Goal: Transaction & Acquisition: Purchase product/service

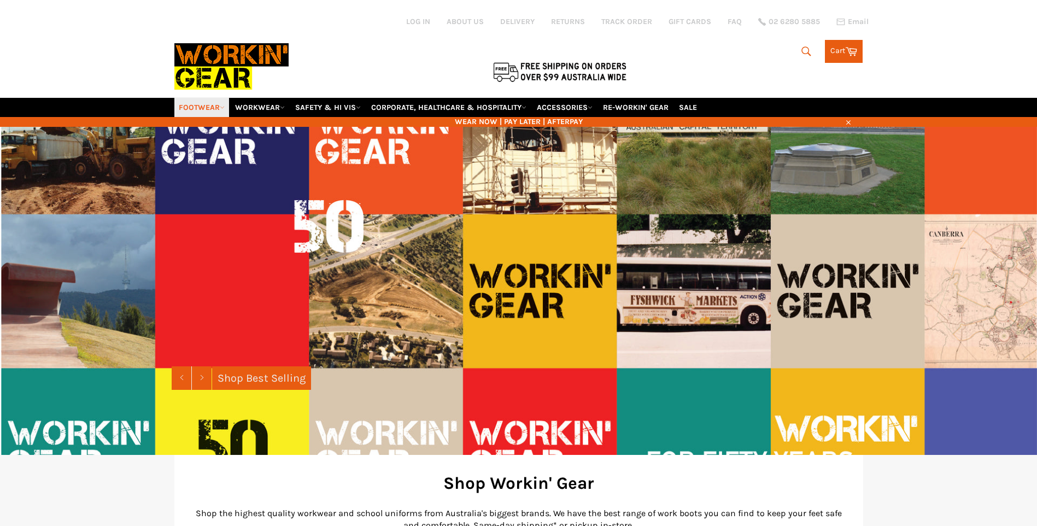
click at [203, 107] on link "FOOTWEAR" at bounding box center [201, 107] width 55 height 19
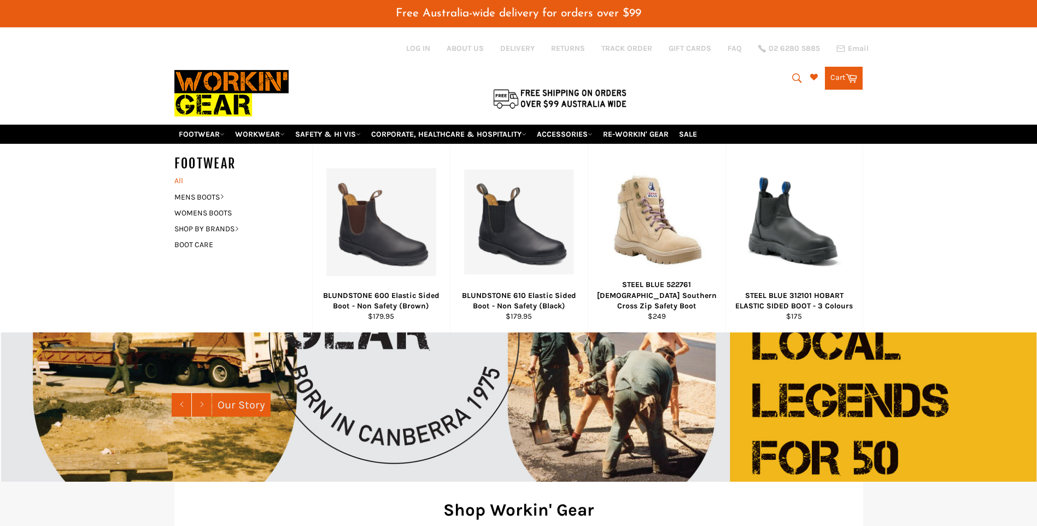
click at [180, 180] on link "All" at bounding box center [240, 181] width 143 height 16
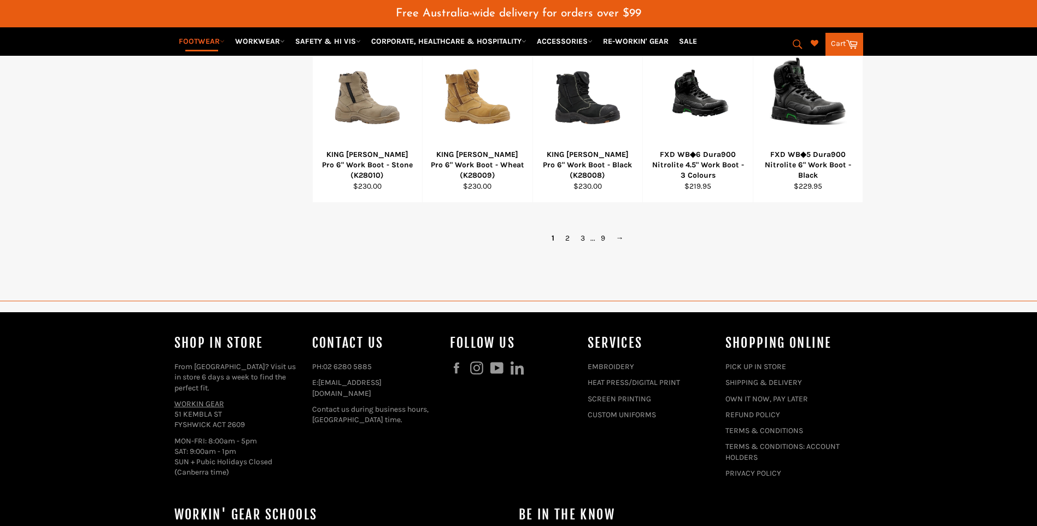
scroll to position [875, 0]
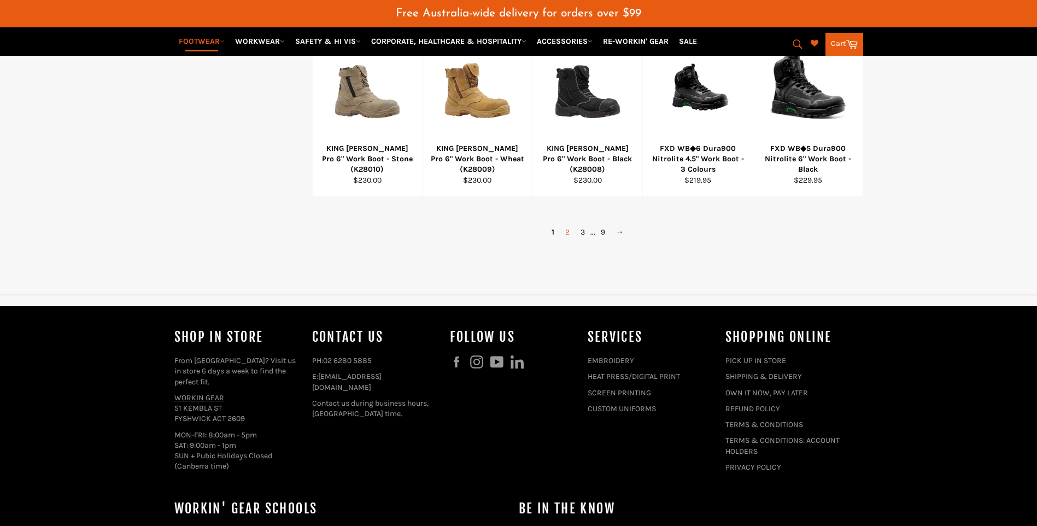
click at [570, 228] on link "2" at bounding box center [567, 232] width 15 height 16
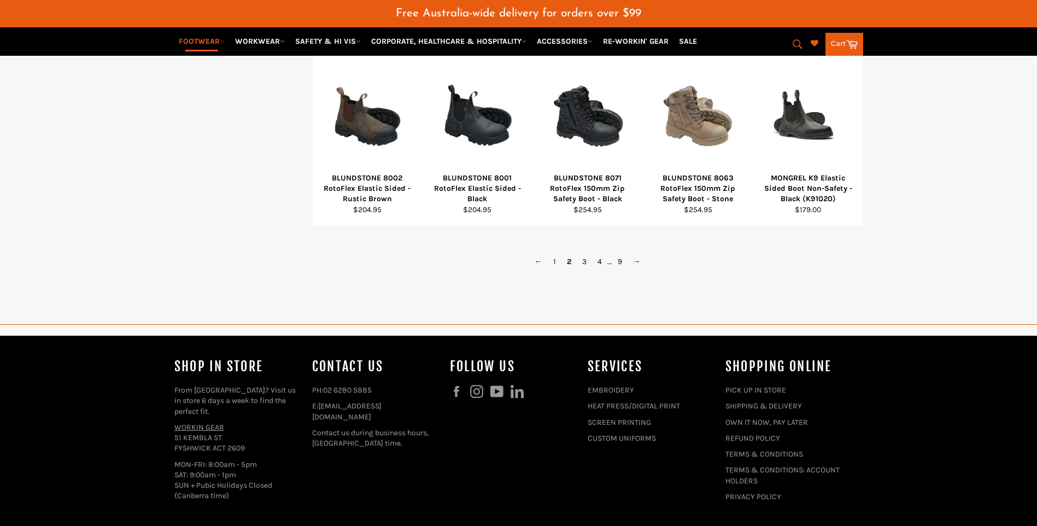
scroll to position [943, 0]
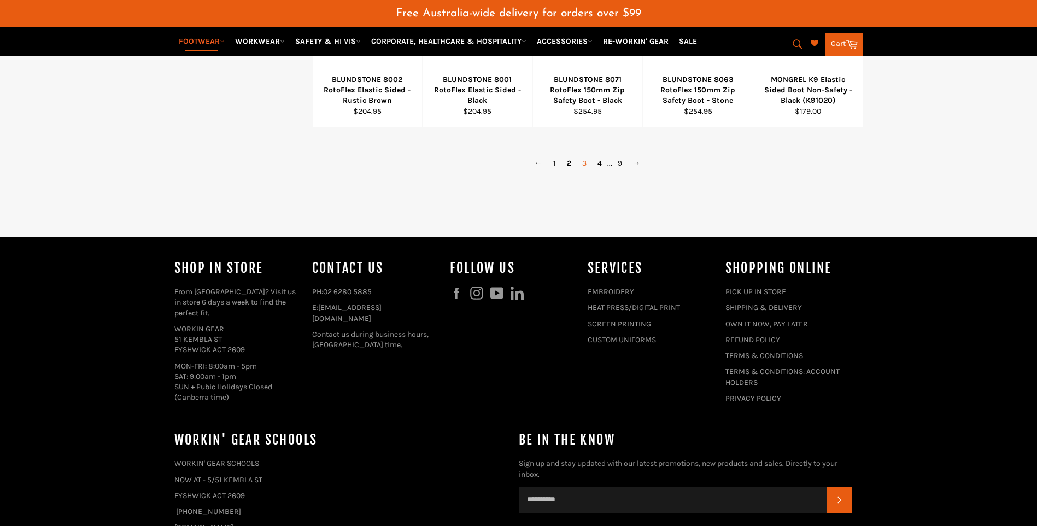
click at [582, 167] on link "3" at bounding box center [584, 163] width 15 height 16
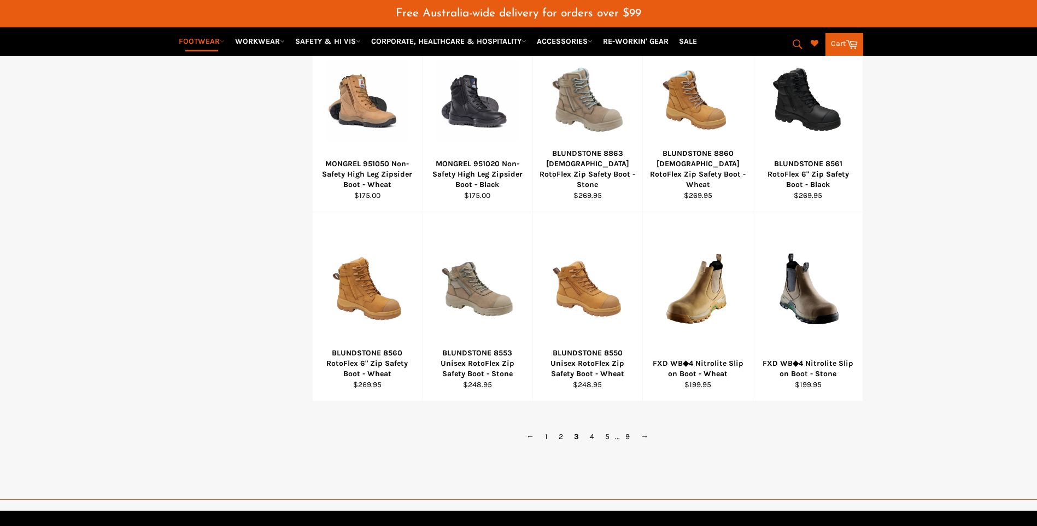
scroll to position [725, 0]
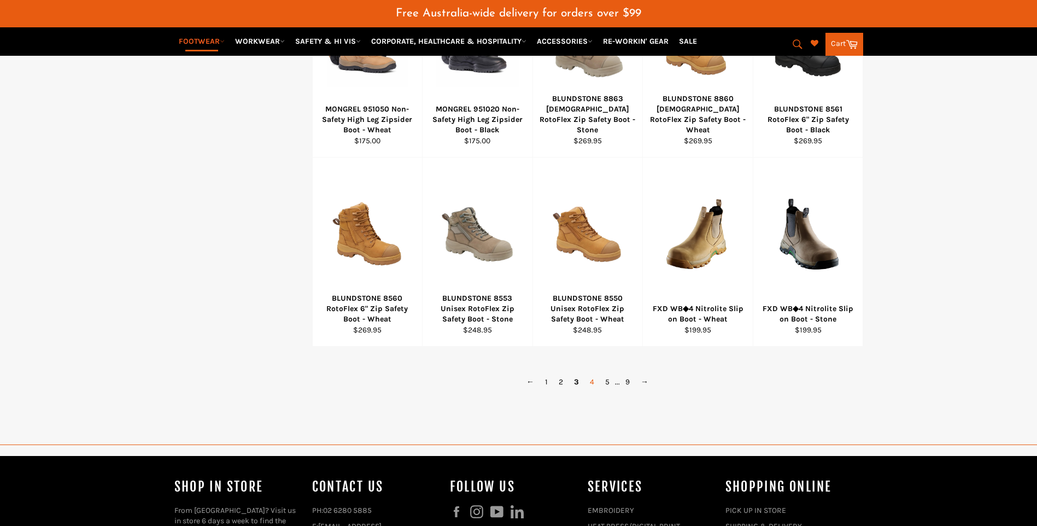
click at [586, 383] on link "4" at bounding box center [591, 382] width 15 height 16
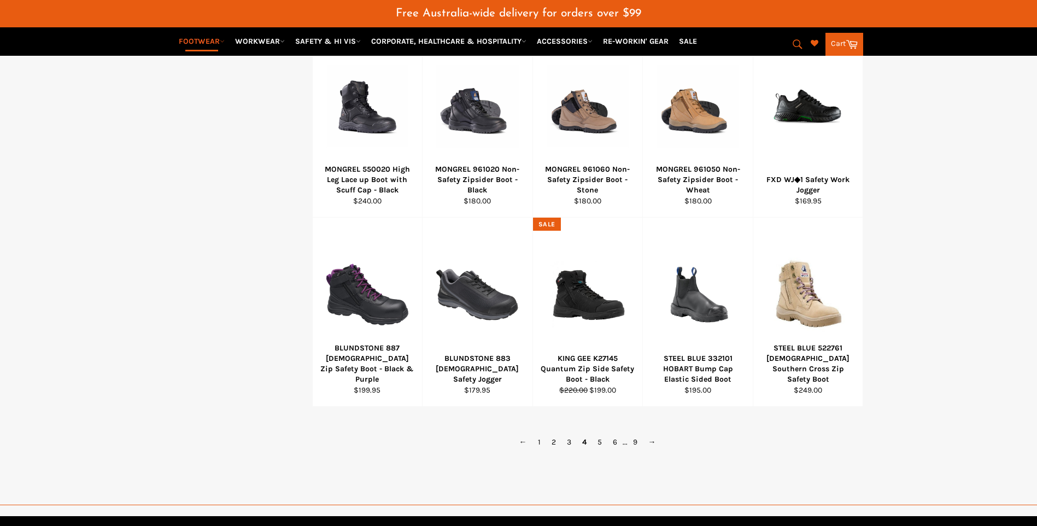
scroll to position [670, 0]
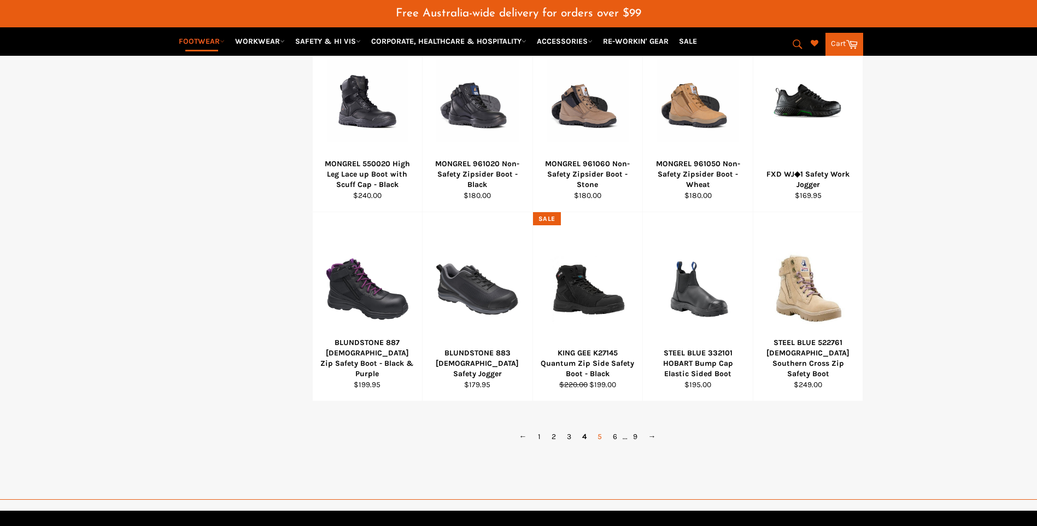
click at [597, 436] on link "5" at bounding box center [599, 437] width 15 height 16
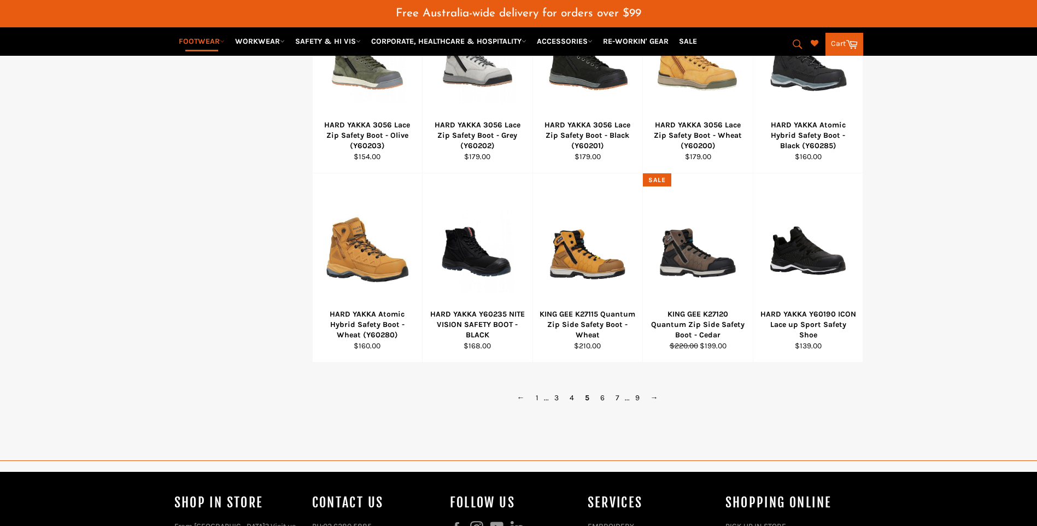
scroll to position [725, 0]
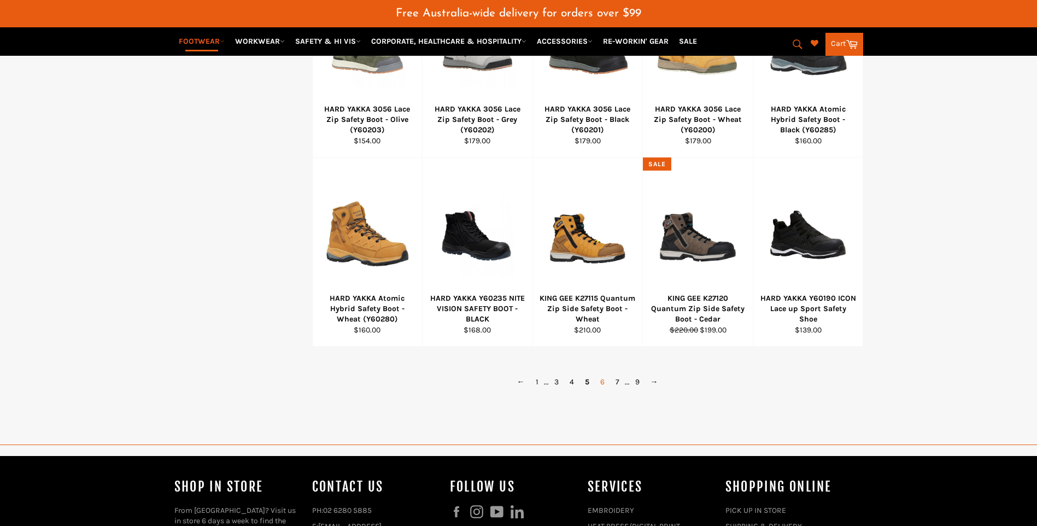
click at [602, 382] on link "6" at bounding box center [602, 382] width 15 height 16
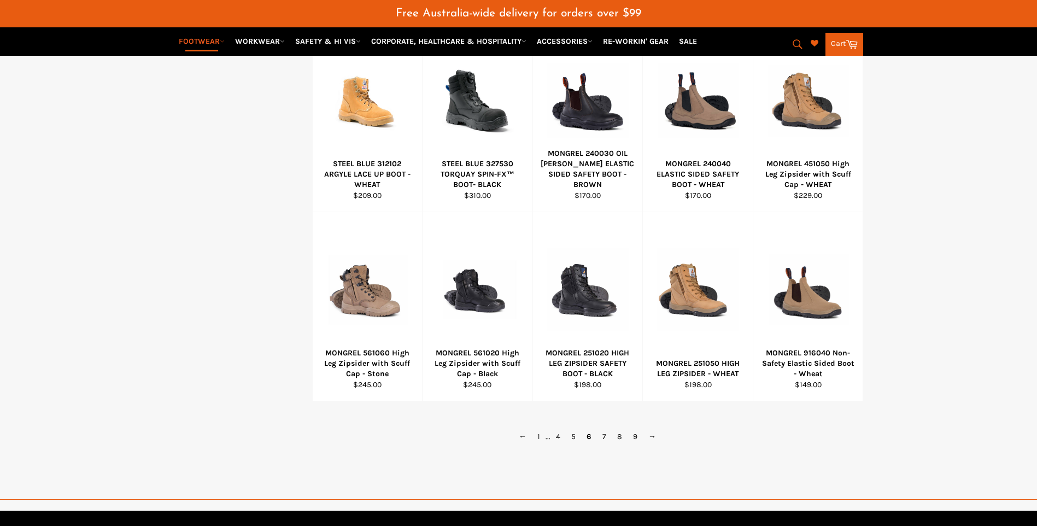
scroll to position [725, 0]
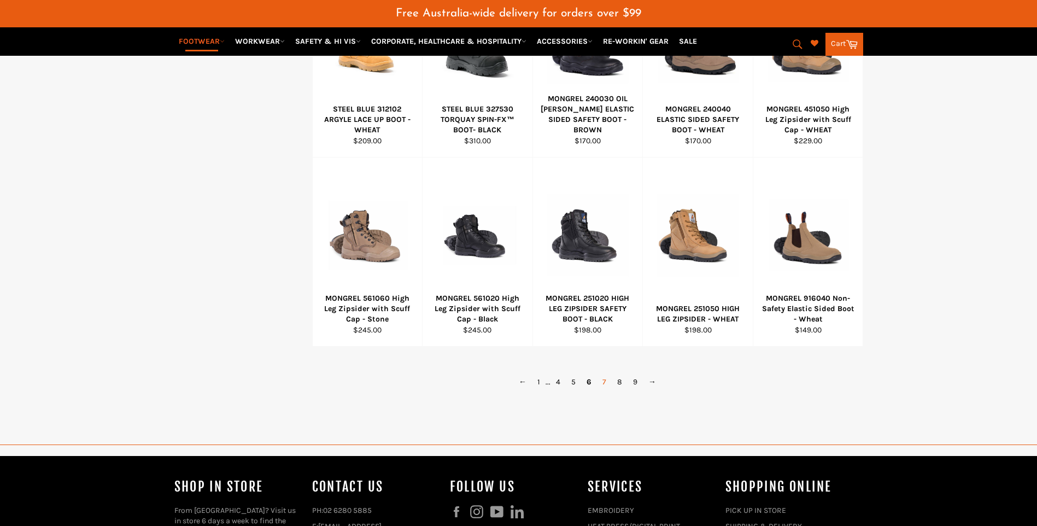
click at [602, 381] on link "7" at bounding box center [604, 382] width 15 height 16
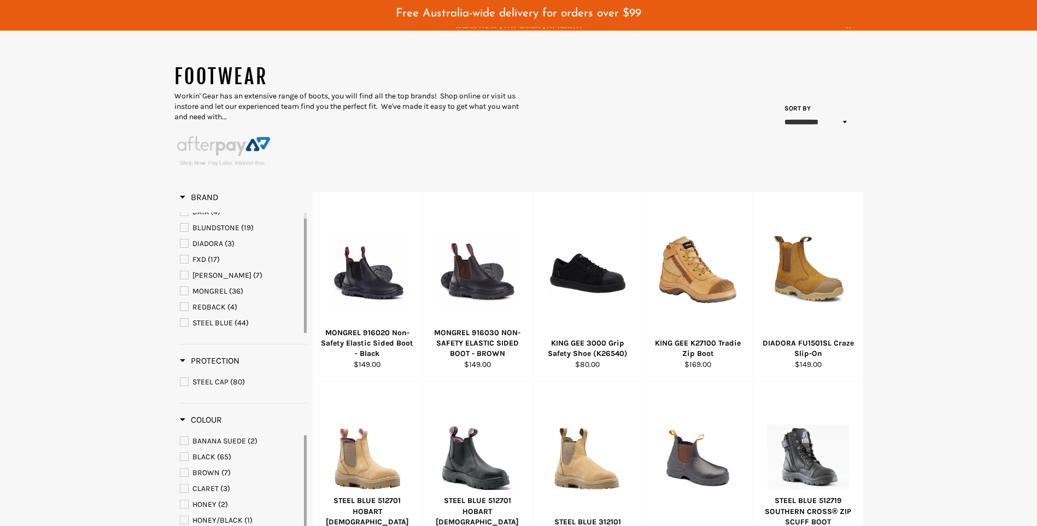
scroll to position [124, 0]
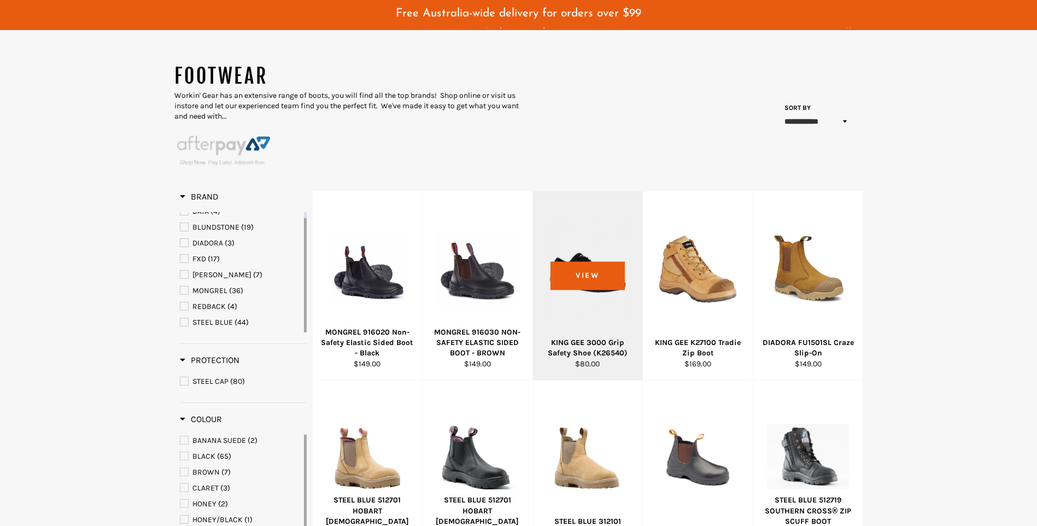
click at [601, 345] on div "KING GEE 3000 Grip Safety Shoe (K26540)" at bounding box center [587, 347] width 96 height 21
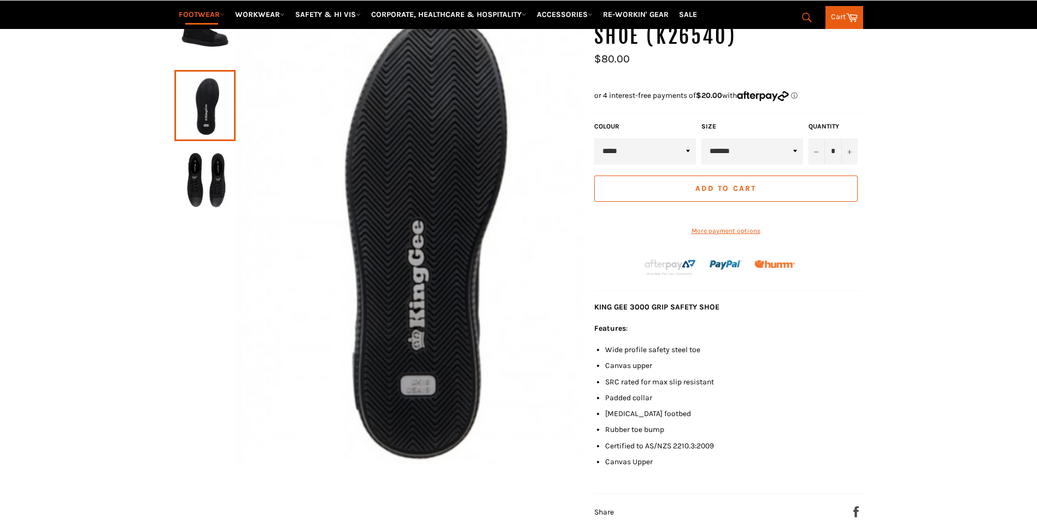
click at [212, 176] on img at bounding box center [205, 179] width 50 height 60
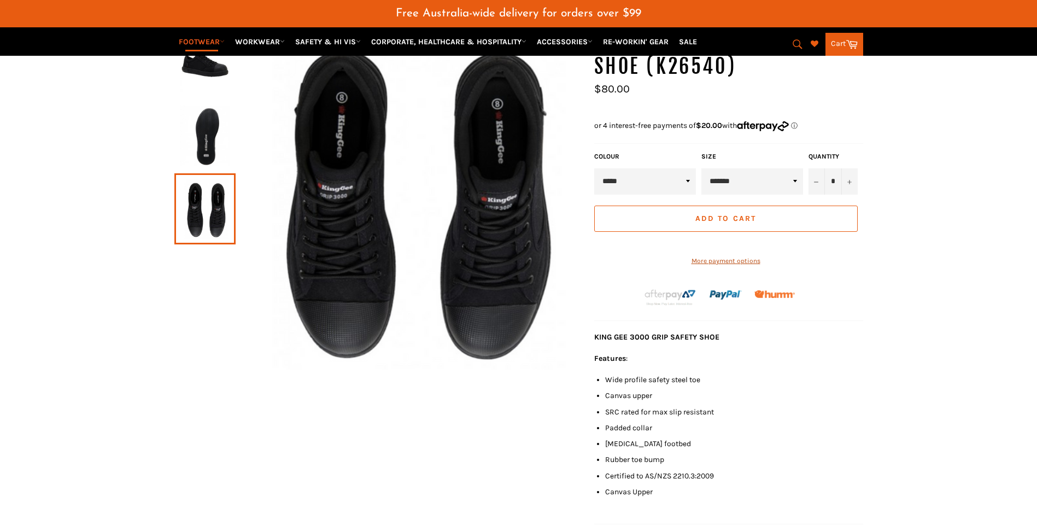
scroll to position [136, 0]
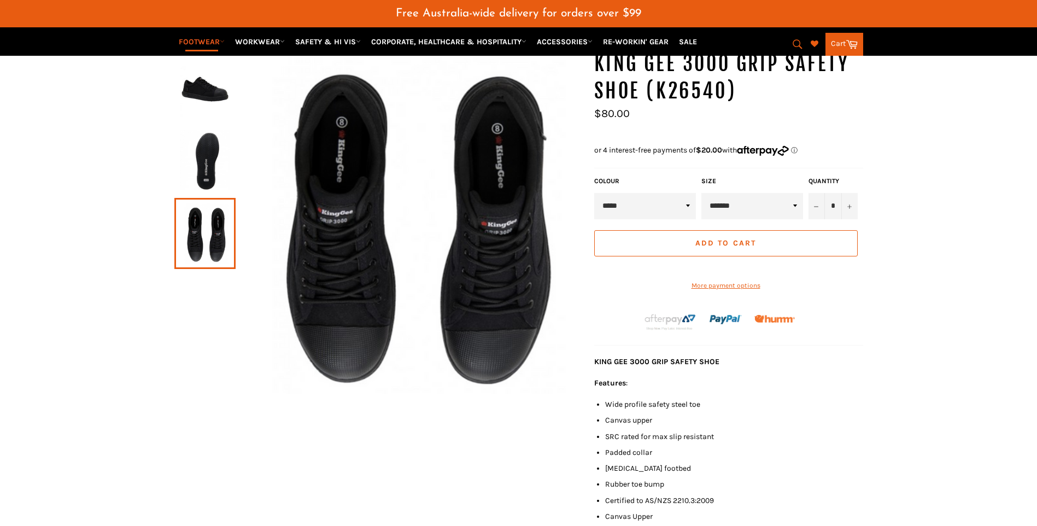
click at [749, 204] on select "******* ******* ******* ******* ******** ******** ******** ********" at bounding box center [752, 206] width 102 height 26
select select "********"
click at [701, 193] on select "******* ******* ******* ******* ******** ******** ******** ********" at bounding box center [752, 206] width 102 height 26
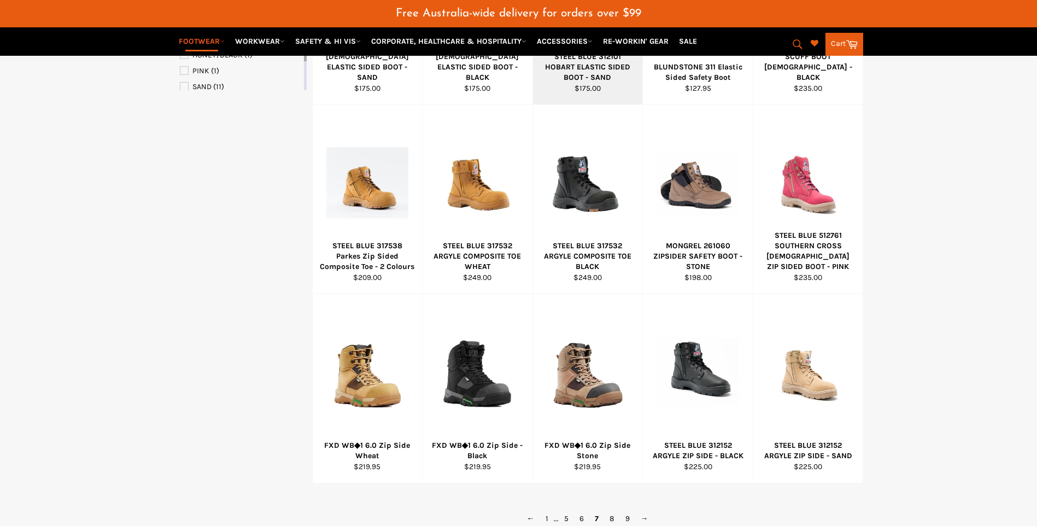
scroll to position [697, 0]
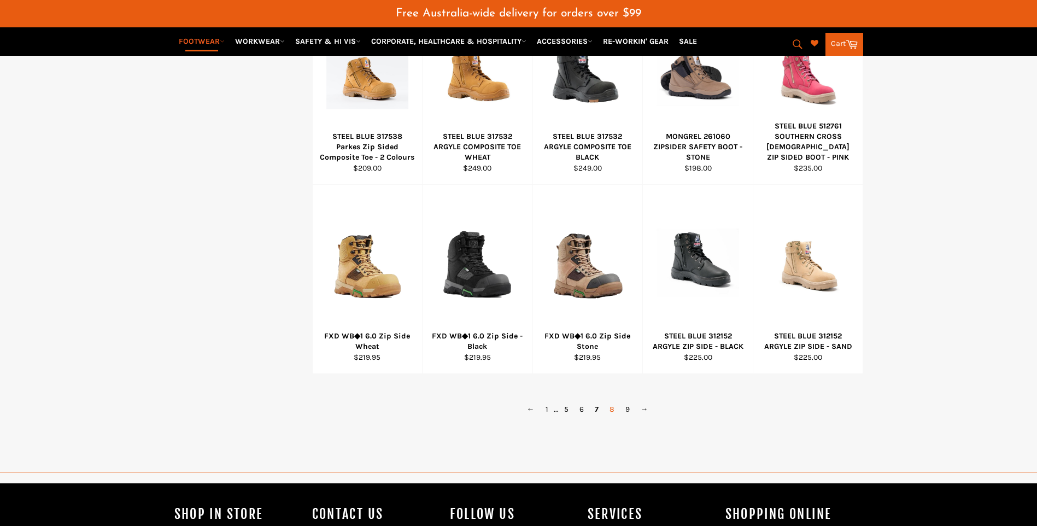
click at [613, 410] on link "8" at bounding box center [612, 409] width 16 height 16
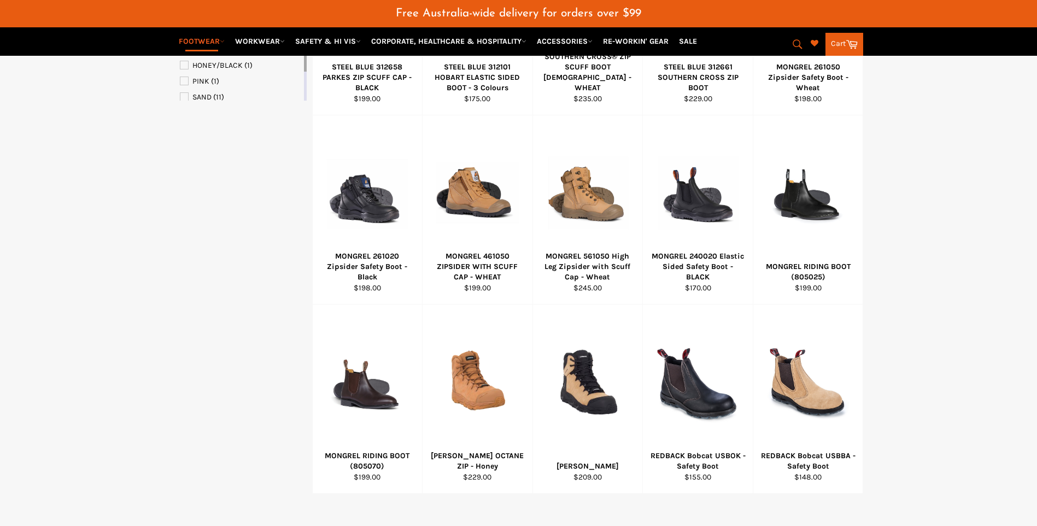
scroll to position [615, 0]
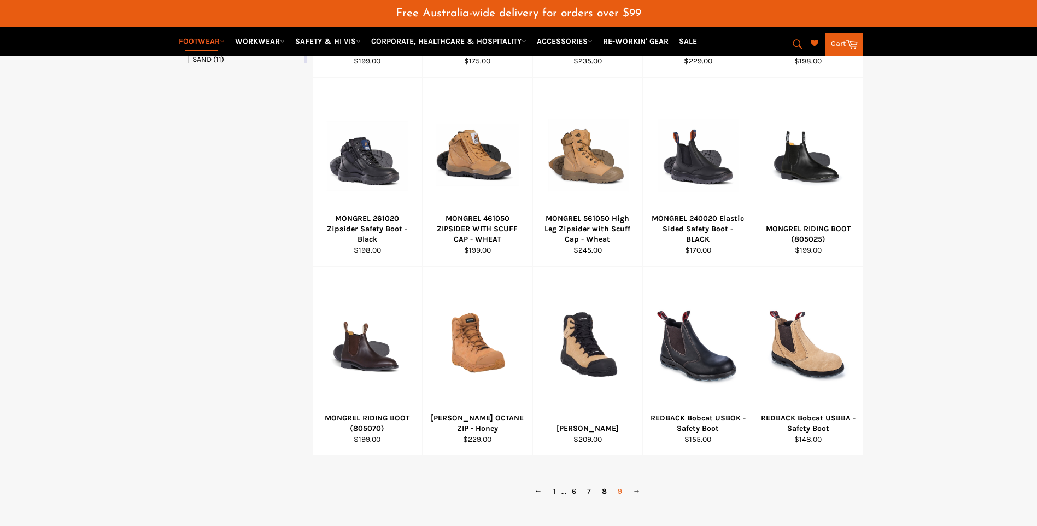
click at [612, 491] on link "9" at bounding box center [619, 491] width 15 height 16
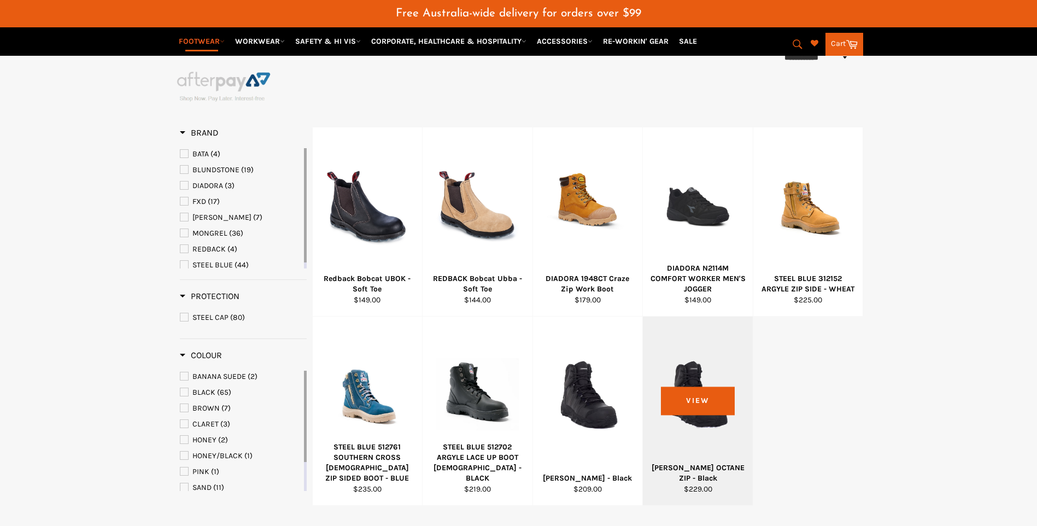
scroll to position [178, 0]
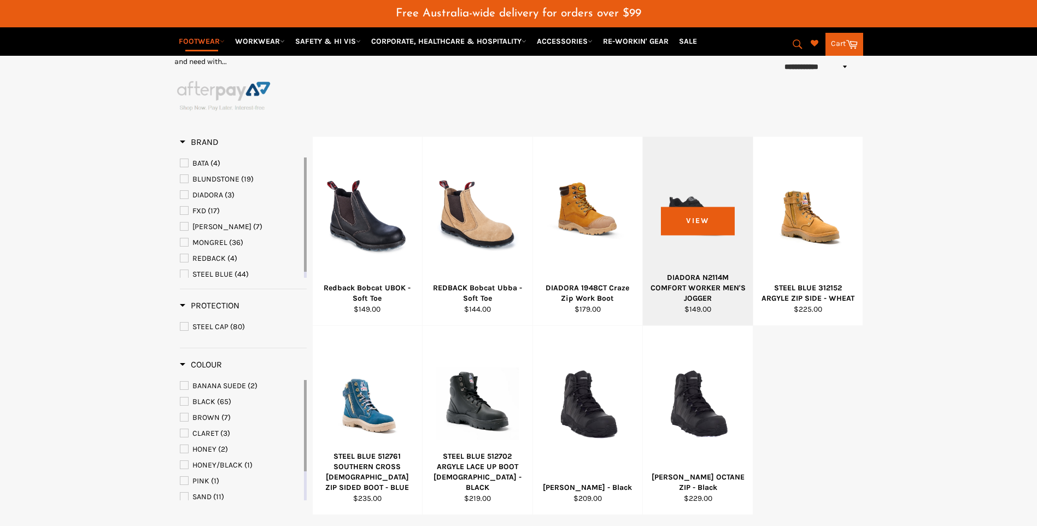
click at [690, 286] on div "DIADORA N2114M COMFORT WORKER MEN'S JOGGER" at bounding box center [698, 288] width 96 height 32
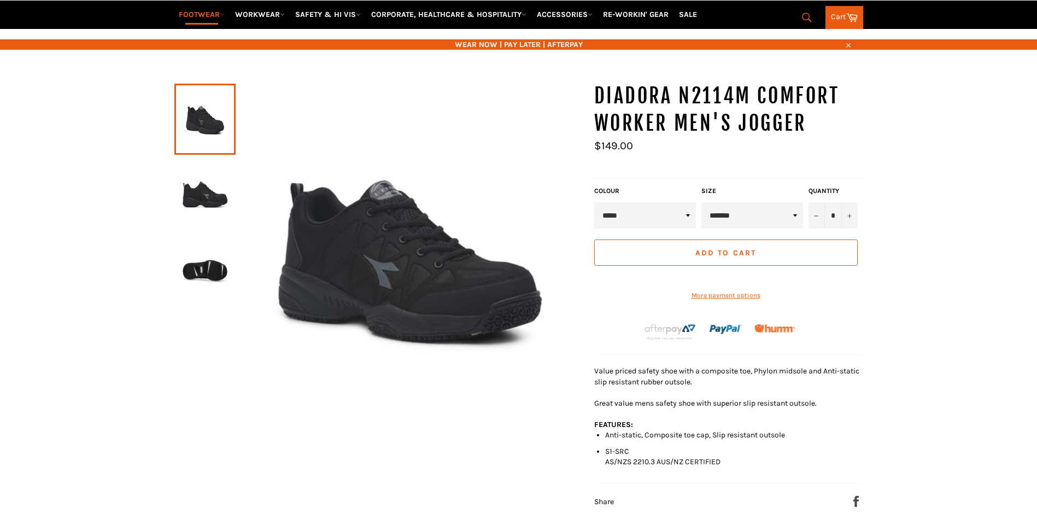
scroll to position [164, 0]
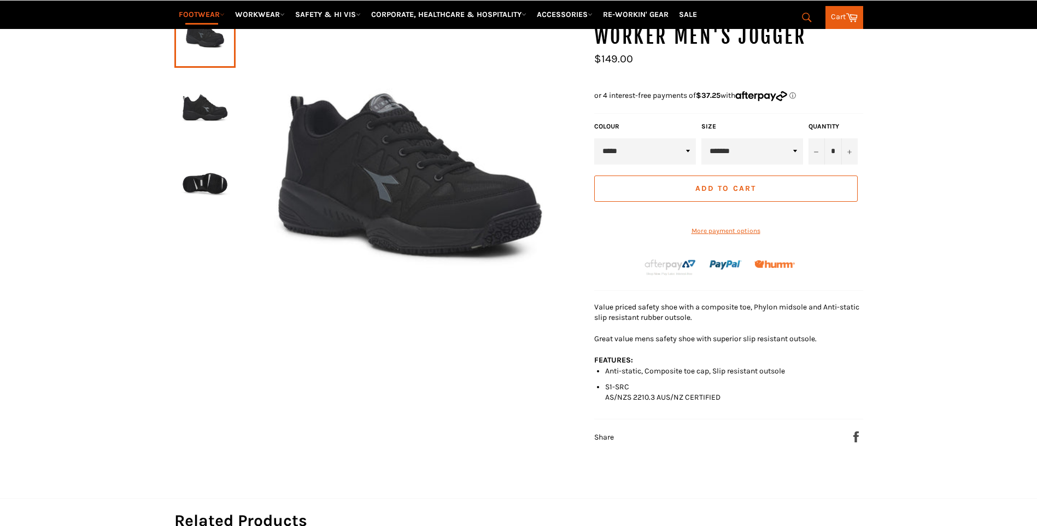
click at [219, 102] on img at bounding box center [205, 105] width 50 height 60
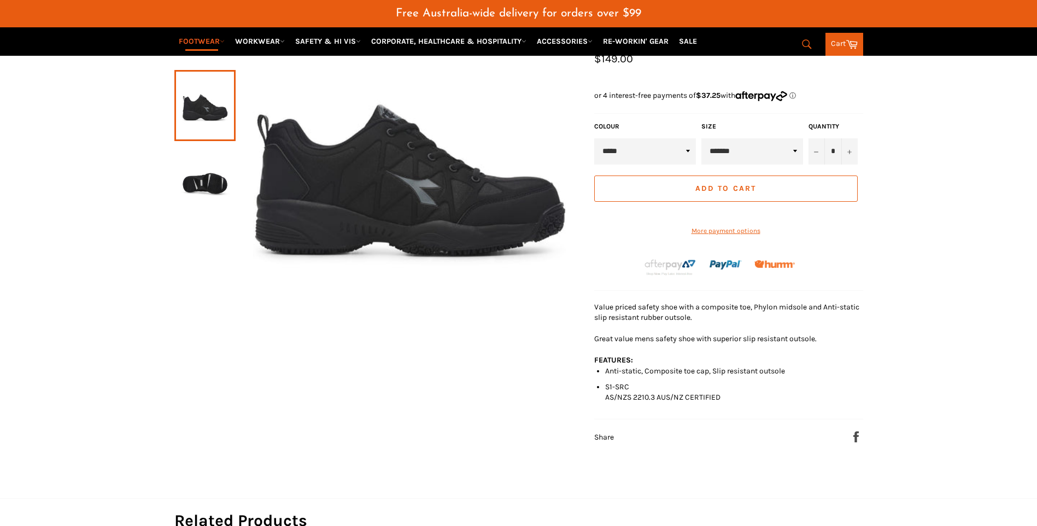
scroll to position [191, 0]
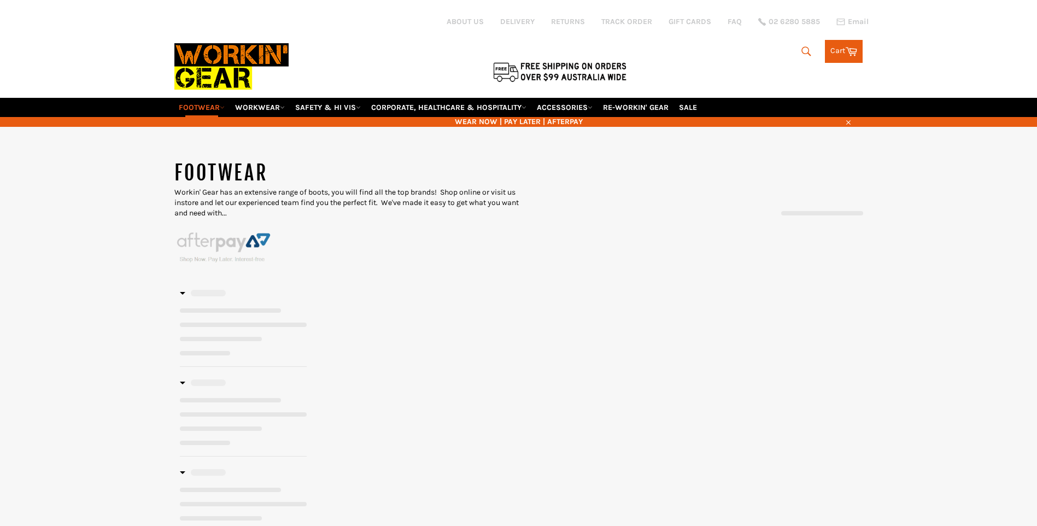
scroll to position [315, 0]
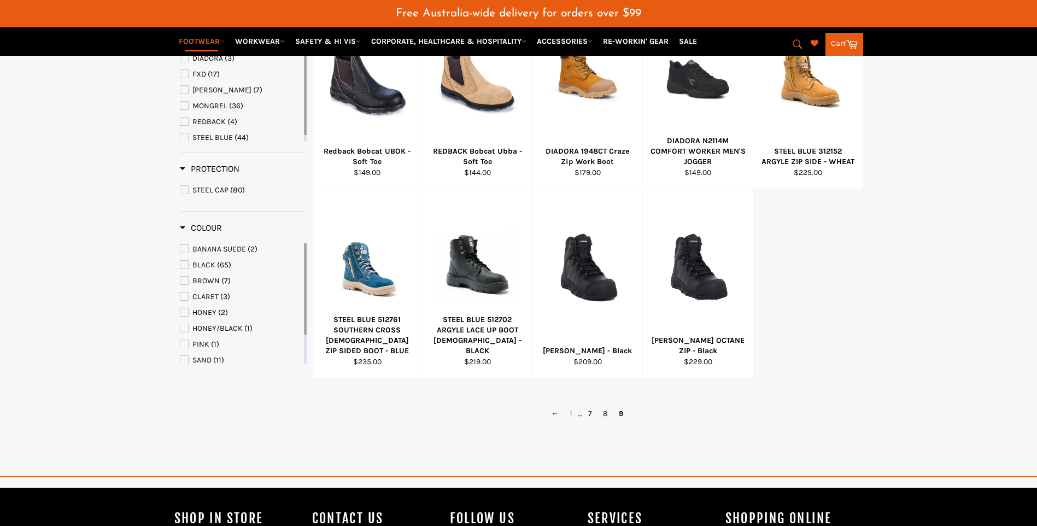
click at [573, 412] on link "1" at bounding box center [571, 414] width 14 height 16
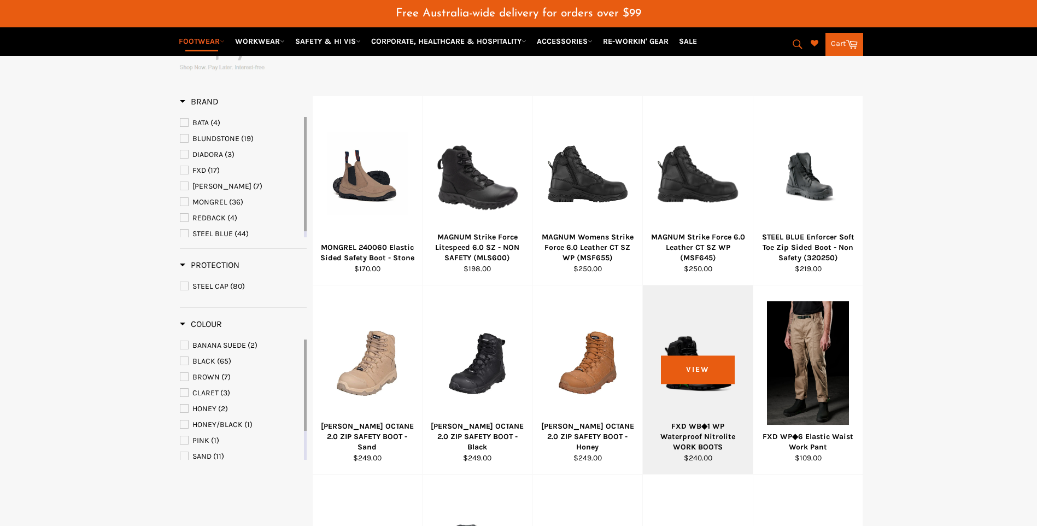
scroll to position [492, 0]
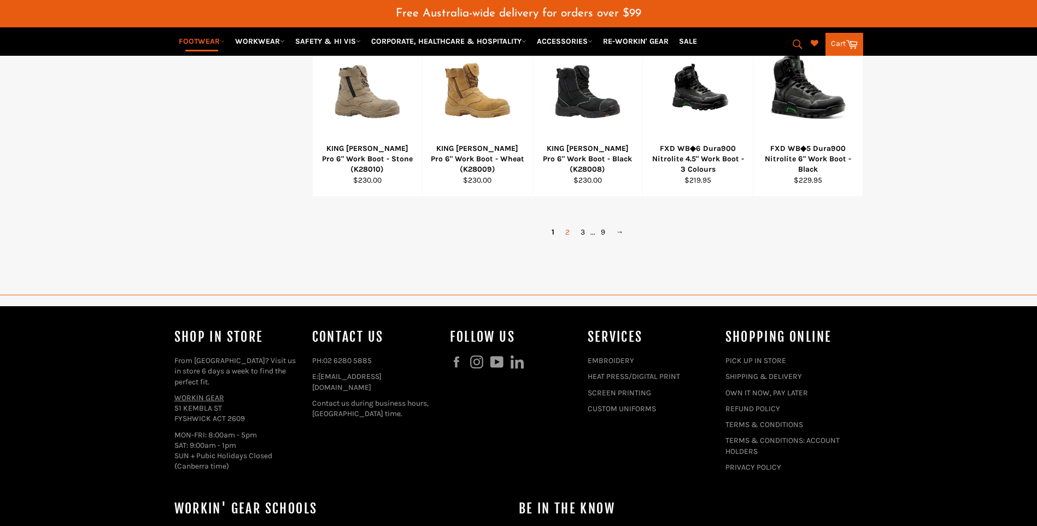
click at [565, 228] on link "2" at bounding box center [567, 232] width 15 height 16
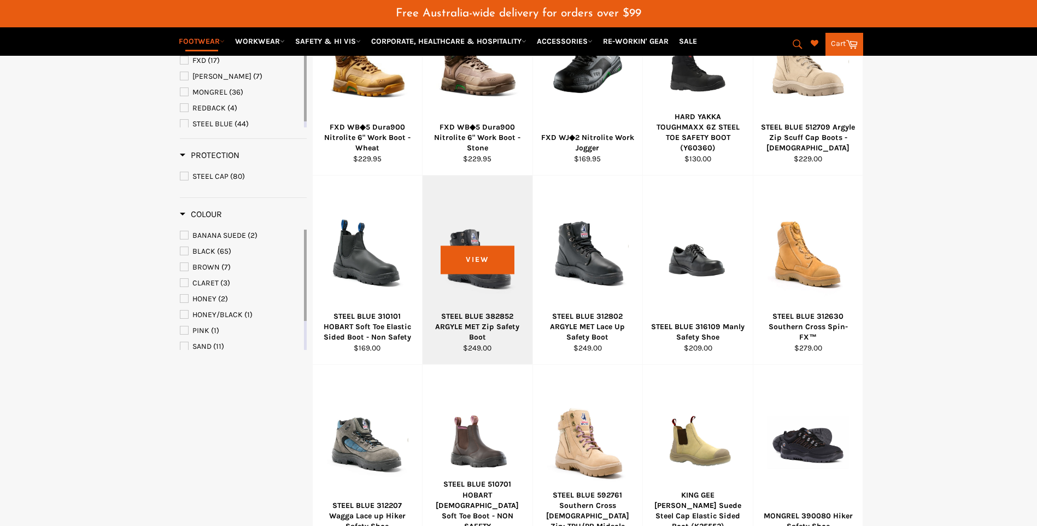
scroll to position [288, 0]
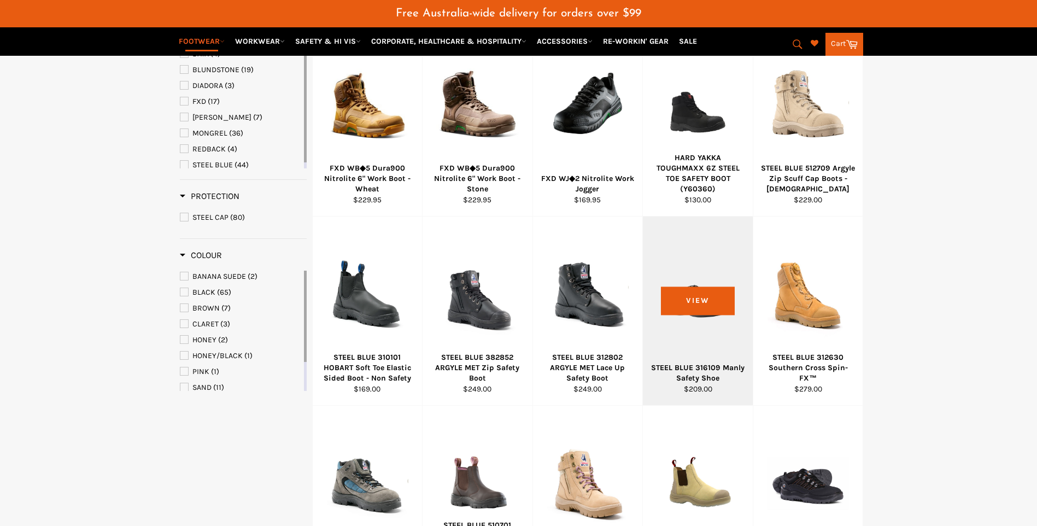
click at [689, 349] on div at bounding box center [697, 294] width 83 height 128
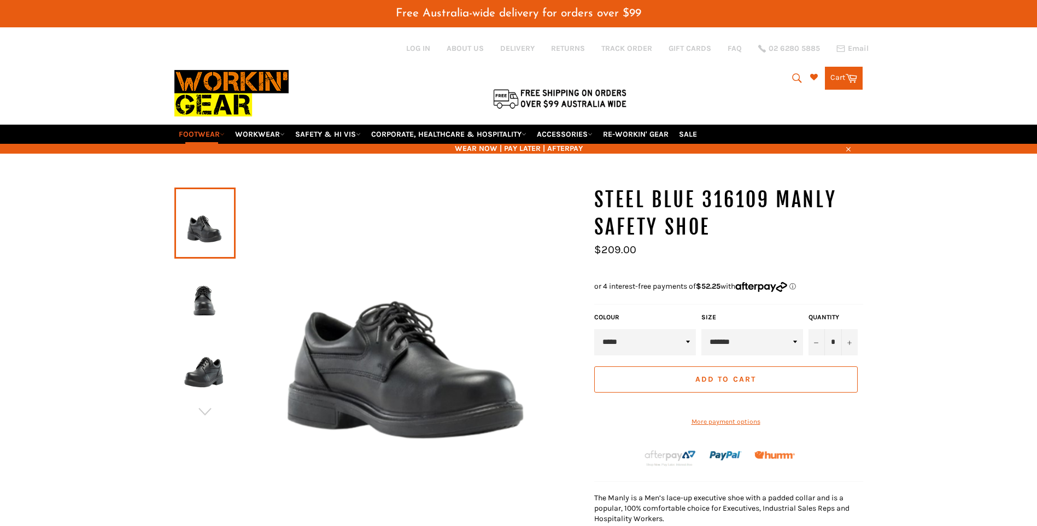
click at [194, 278] on img at bounding box center [205, 296] width 50 height 60
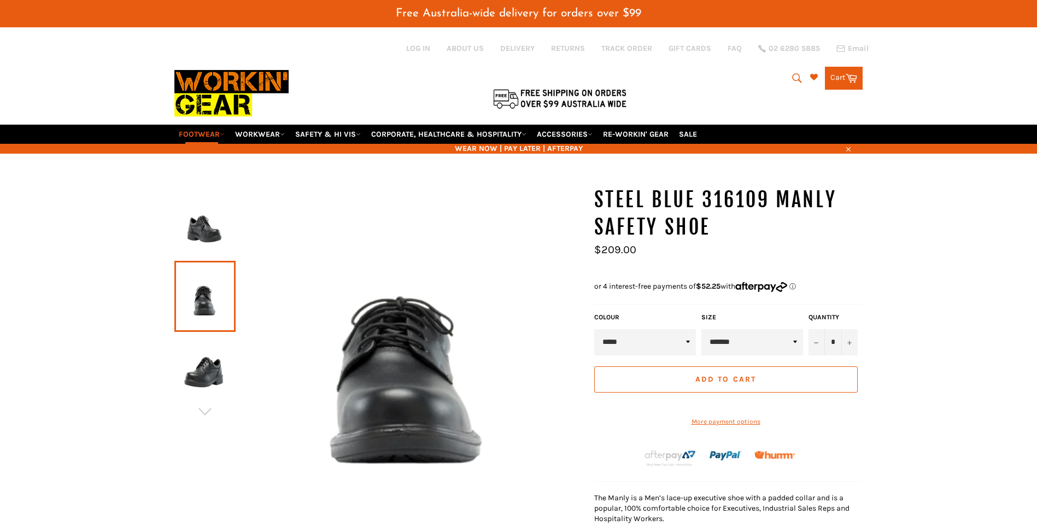
click at [197, 376] on img at bounding box center [205, 369] width 50 height 60
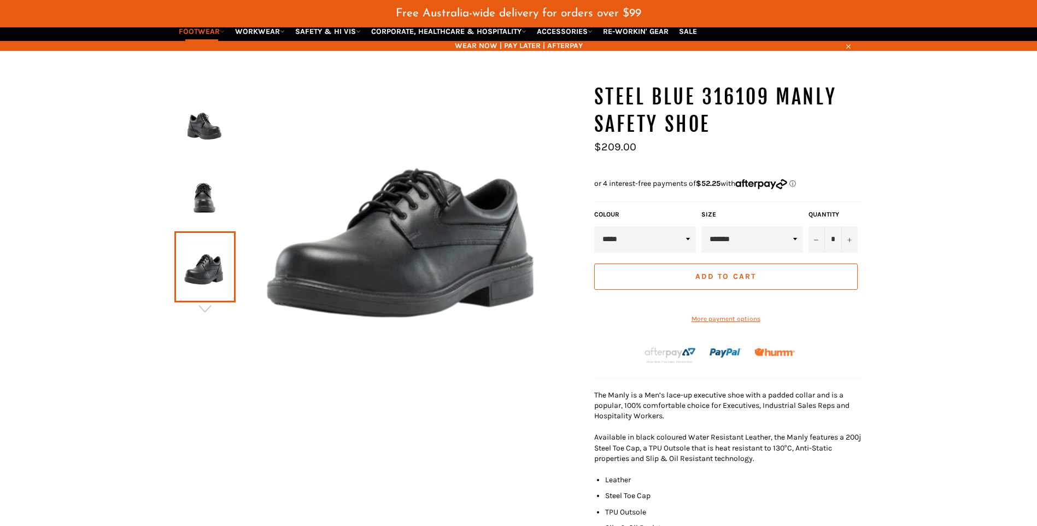
scroll to position [109, 0]
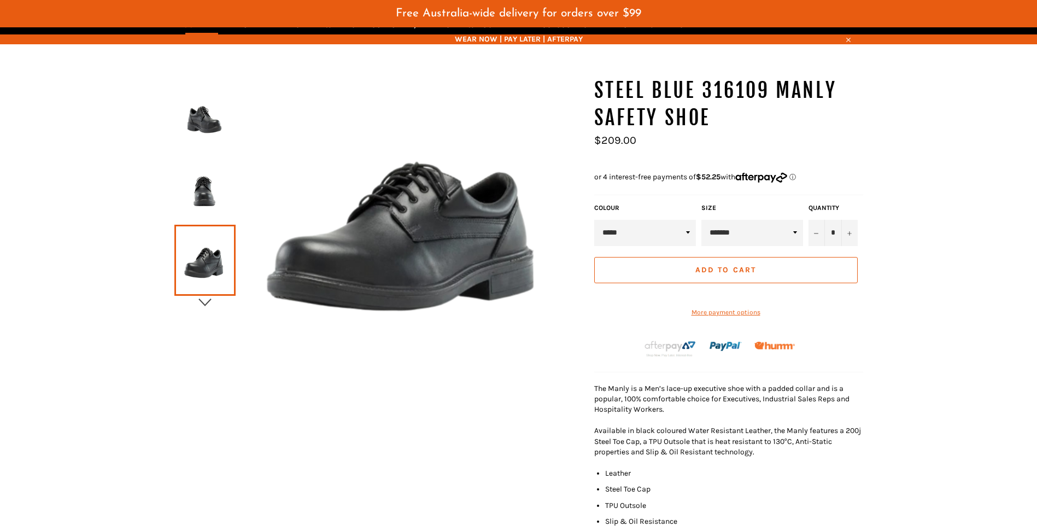
click at [200, 307] on icon "button" at bounding box center [205, 302] width 16 height 16
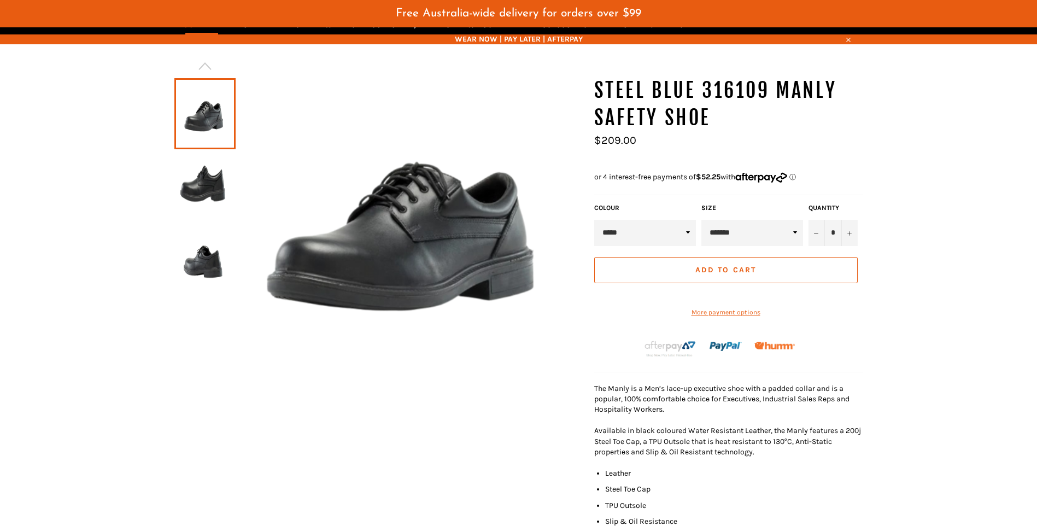
click at [200, 180] on img at bounding box center [205, 187] width 50 height 60
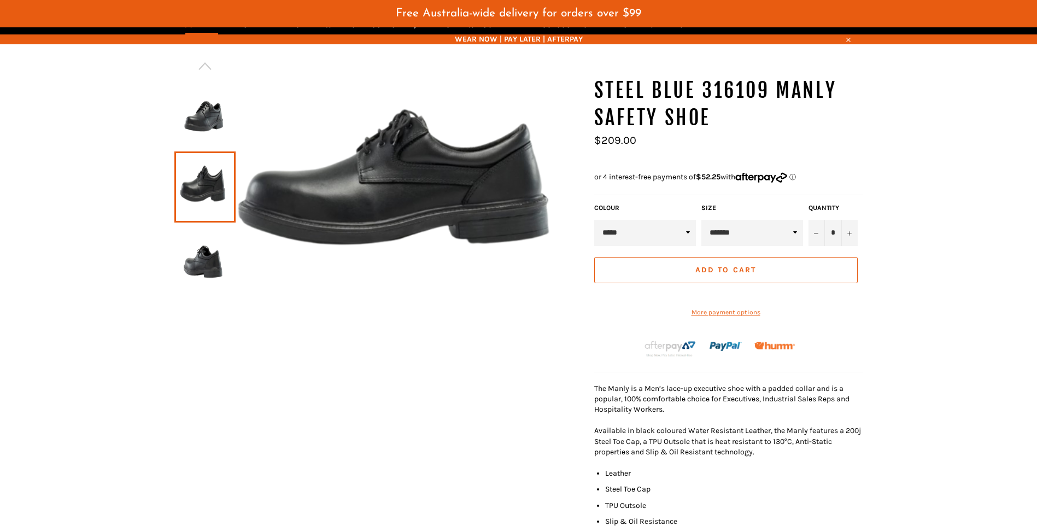
click at [208, 257] on img at bounding box center [205, 260] width 50 height 60
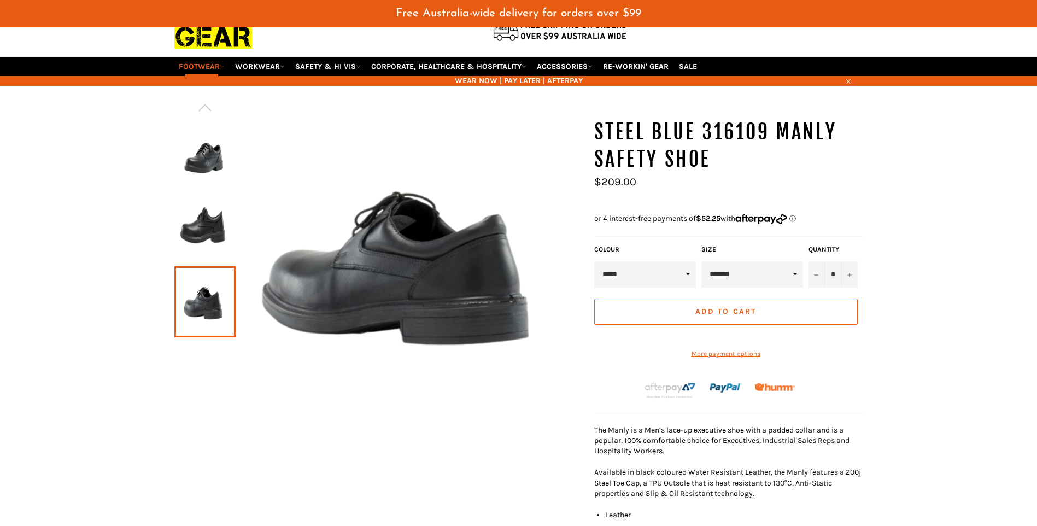
scroll to position [0, 0]
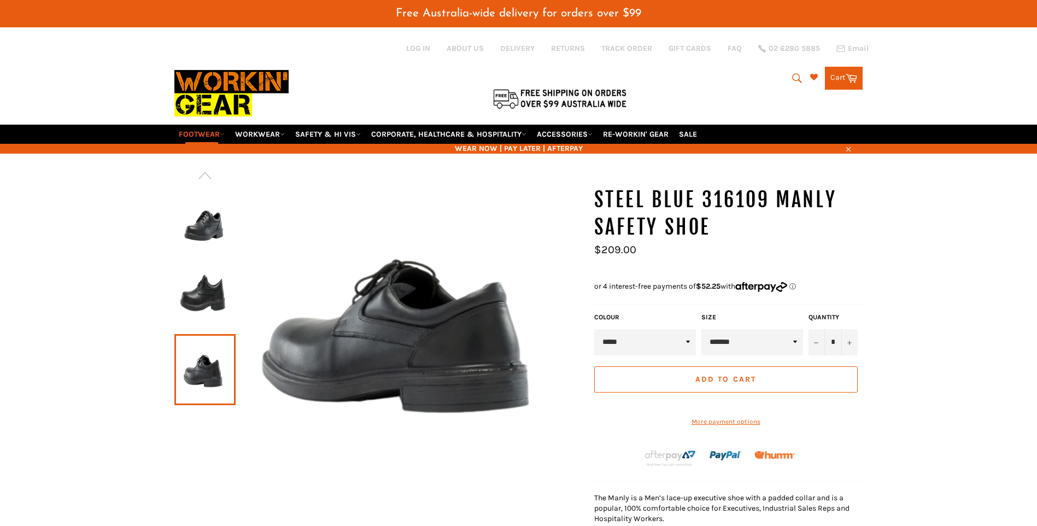
click at [204, 236] on img at bounding box center [205, 223] width 50 height 60
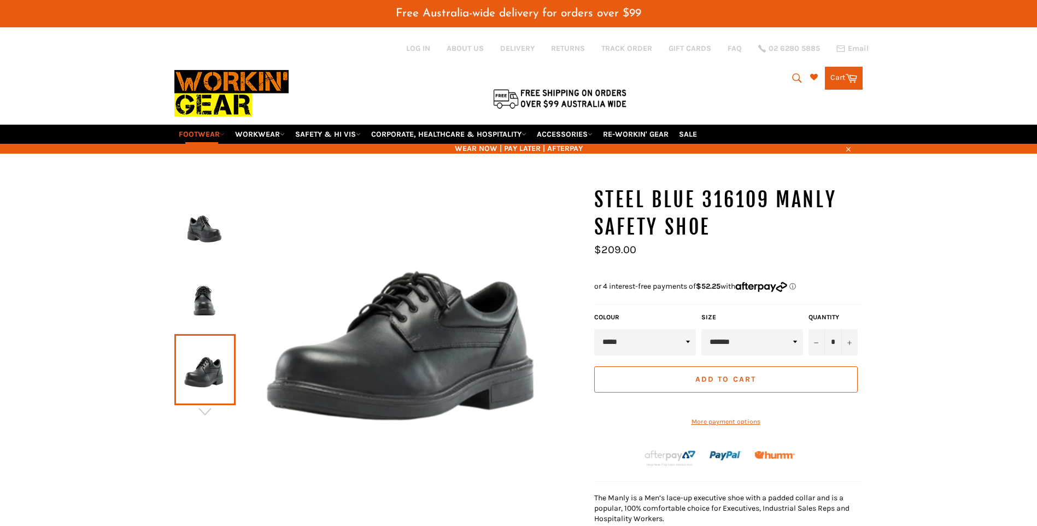
click at [203, 274] on img at bounding box center [205, 296] width 50 height 60
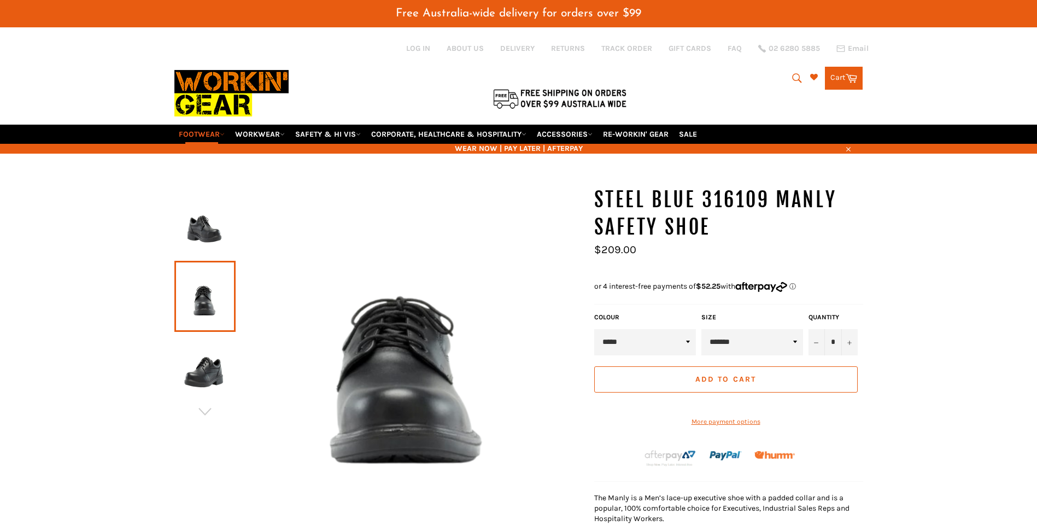
click at [203, 236] on img at bounding box center [205, 223] width 50 height 60
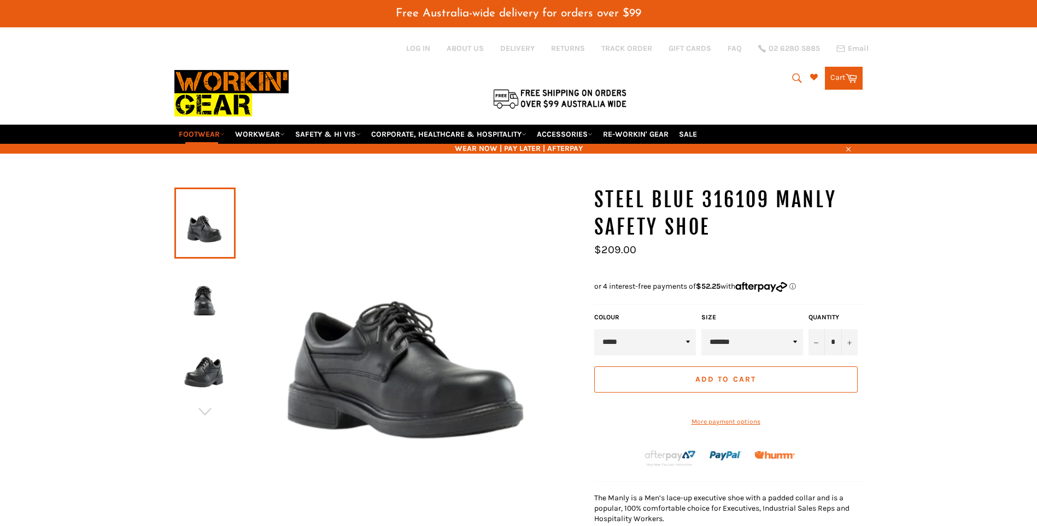
click at [204, 279] on img at bounding box center [205, 296] width 50 height 60
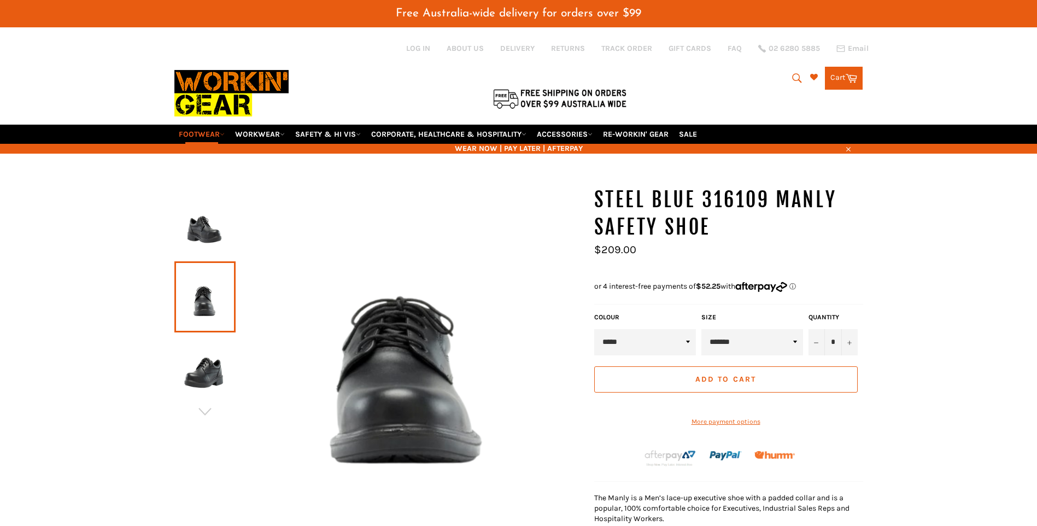
click at [208, 354] on img at bounding box center [205, 370] width 50 height 60
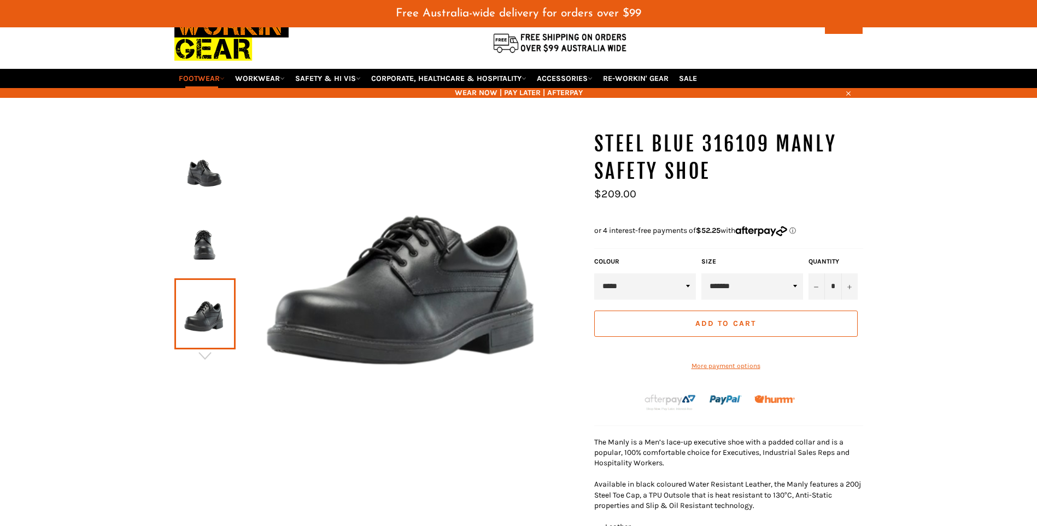
scroll to position [109, 0]
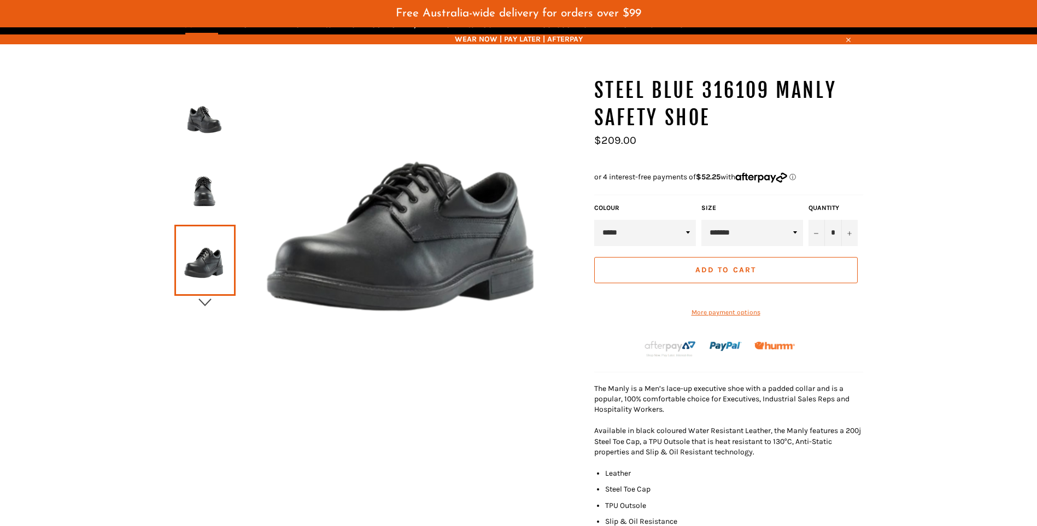
click at [209, 297] on icon "button" at bounding box center [205, 302] width 16 height 16
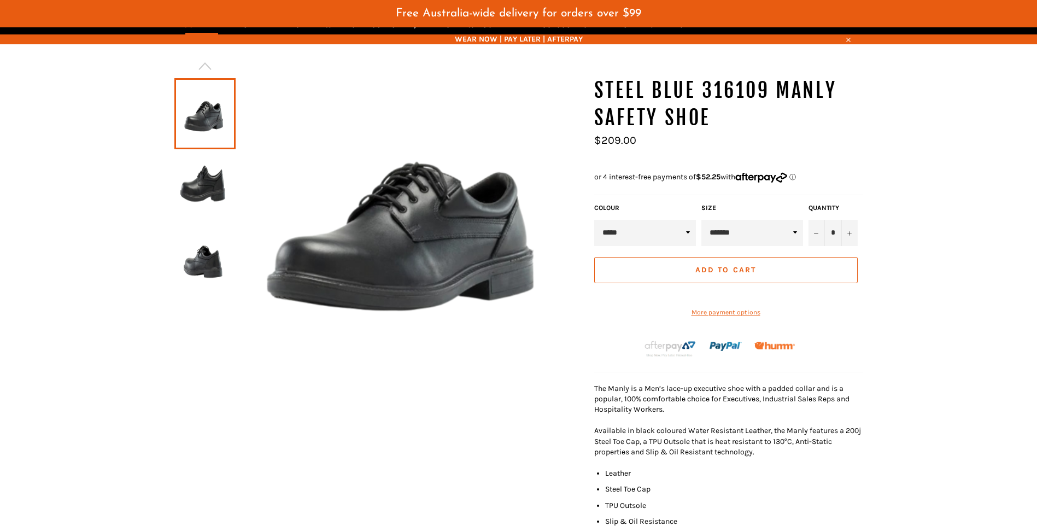
click at [214, 191] on img at bounding box center [205, 187] width 50 height 60
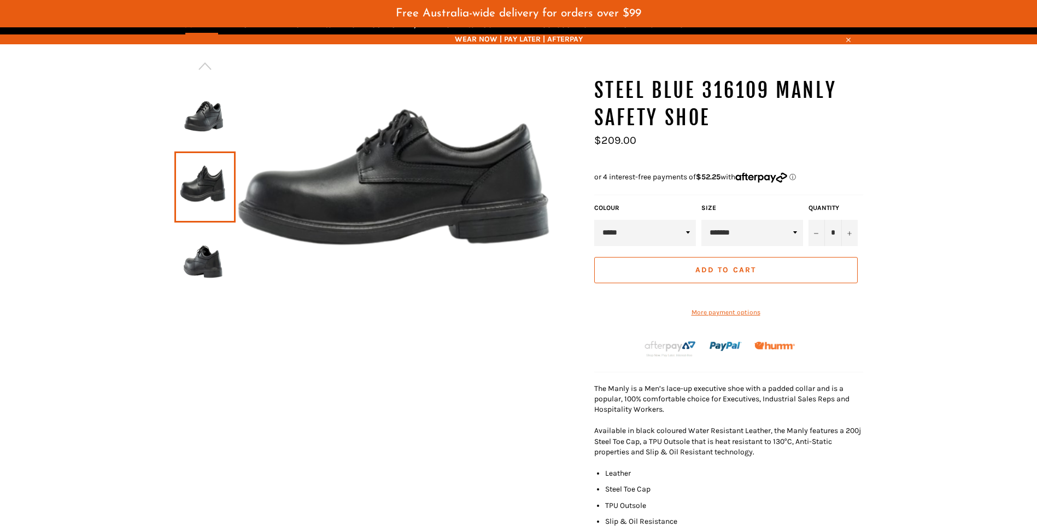
click at [212, 272] on img at bounding box center [205, 260] width 50 height 60
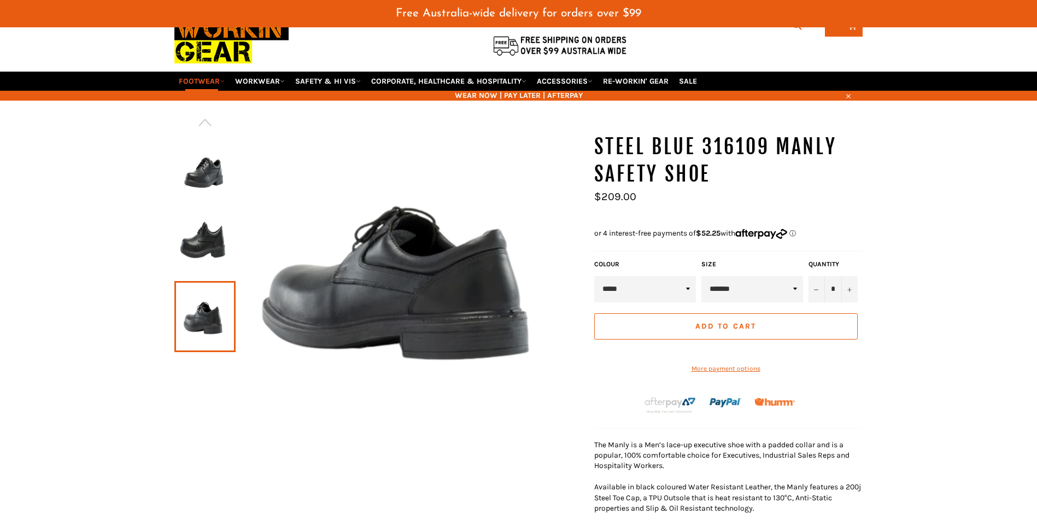
scroll to position [0, 0]
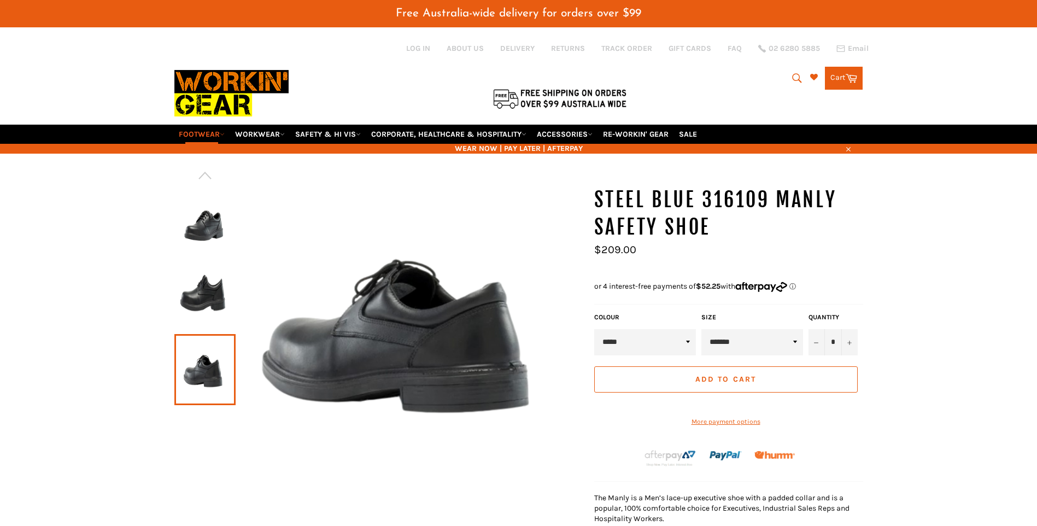
click at [207, 219] on img at bounding box center [205, 223] width 50 height 60
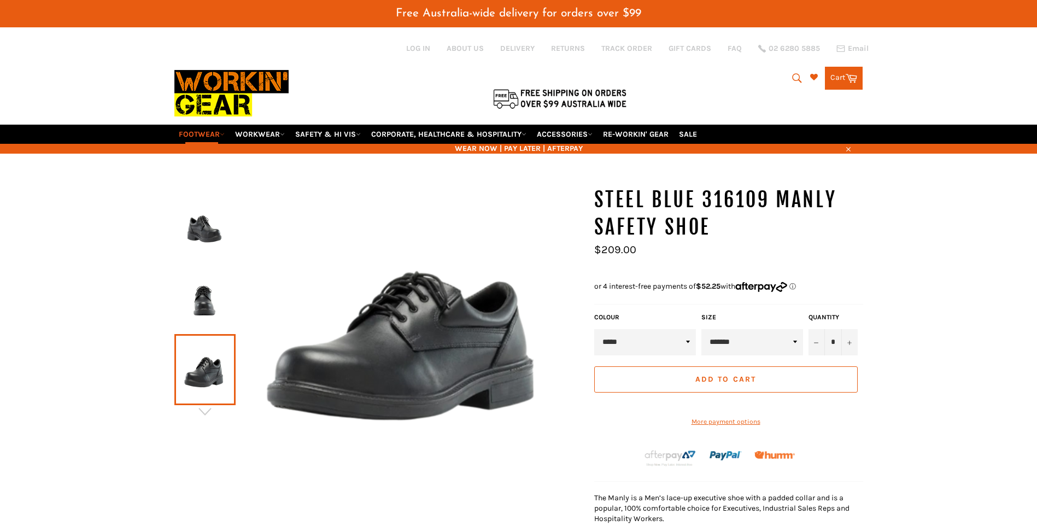
click at [206, 234] on img at bounding box center [205, 223] width 50 height 60
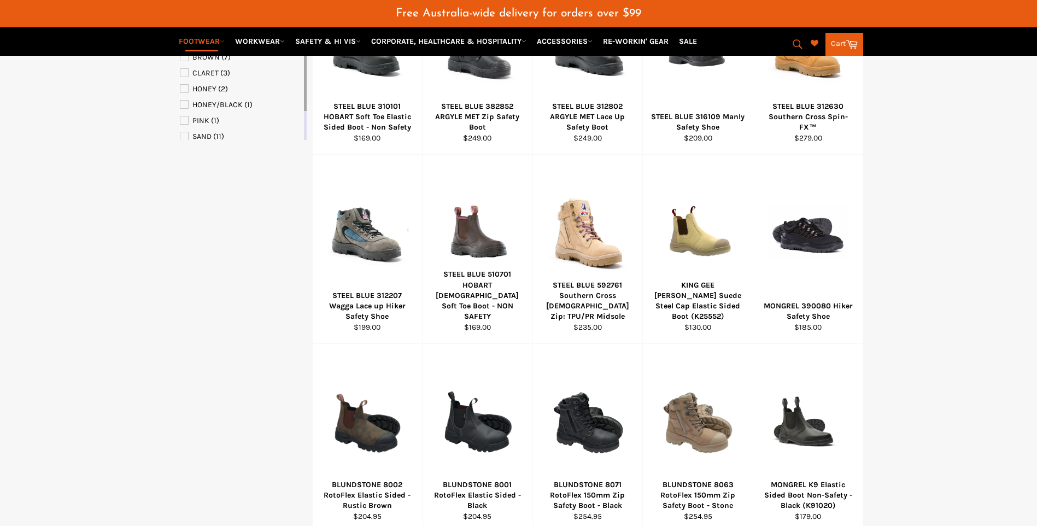
scroll to position [613, 0]
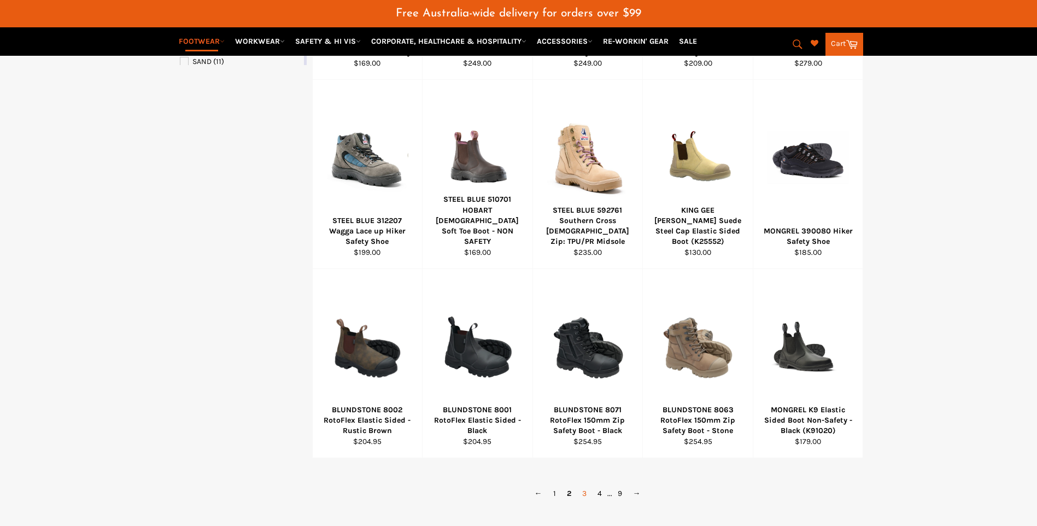
click at [584, 494] on link "3" at bounding box center [584, 493] width 15 height 16
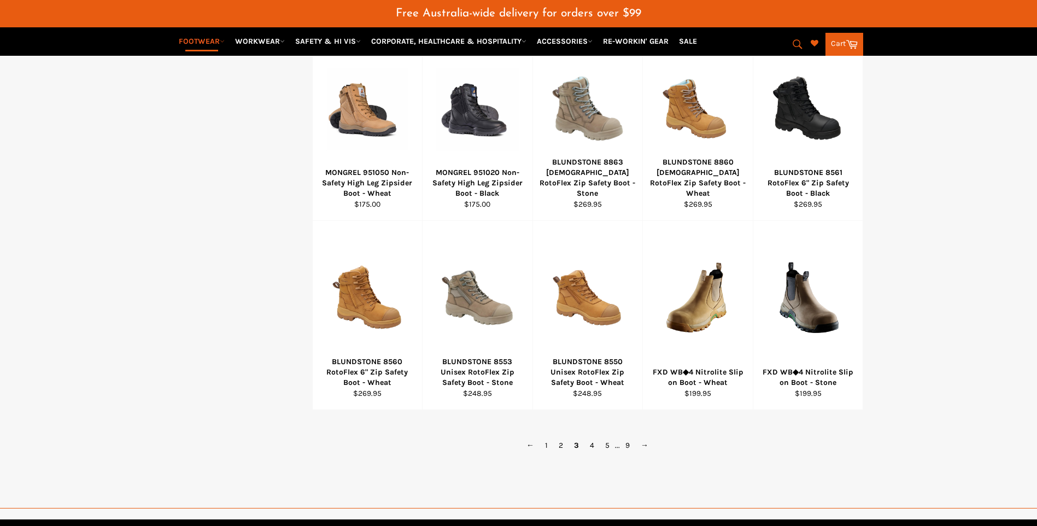
scroll to position [670, 0]
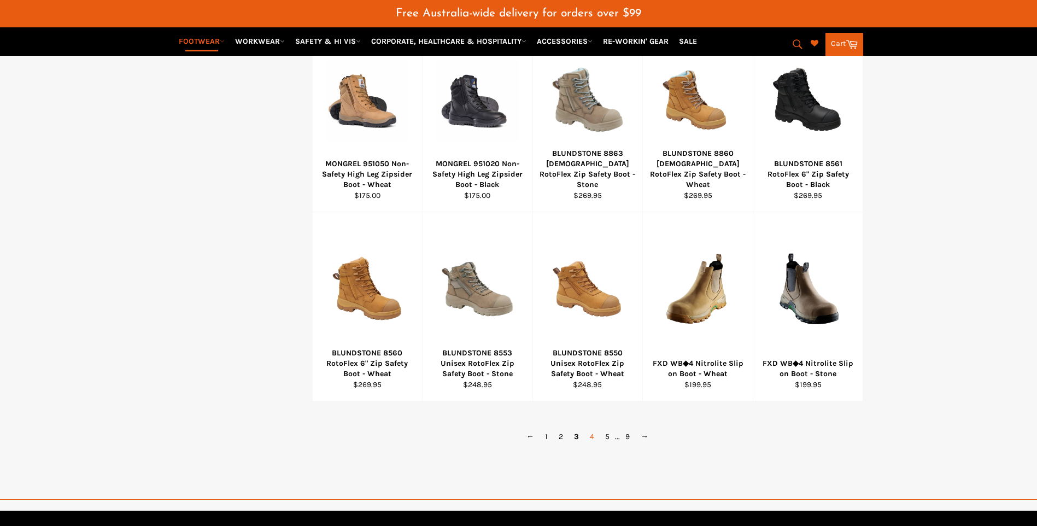
click at [592, 437] on link "4" at bounding box center [591, 437] width 15 height 16
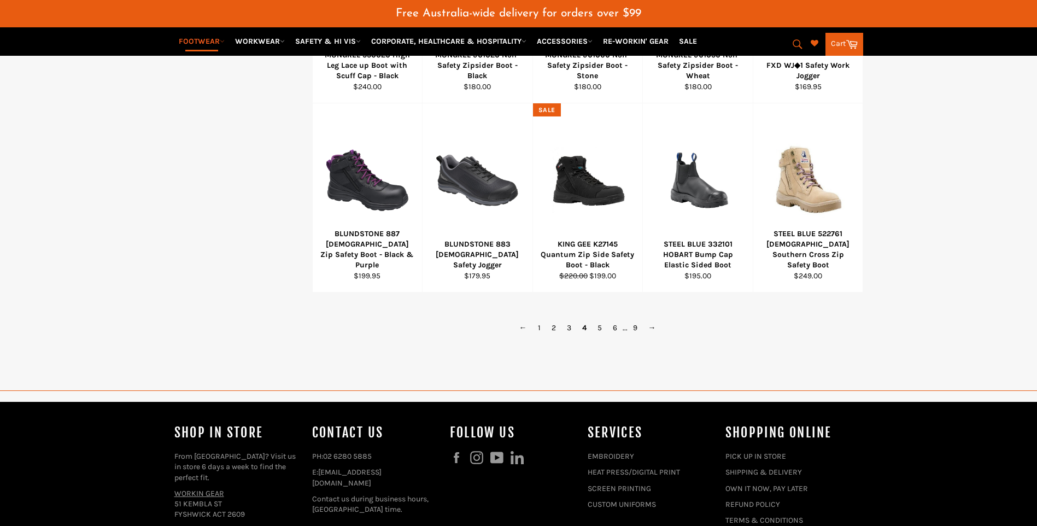
scroll to position [779, 0]
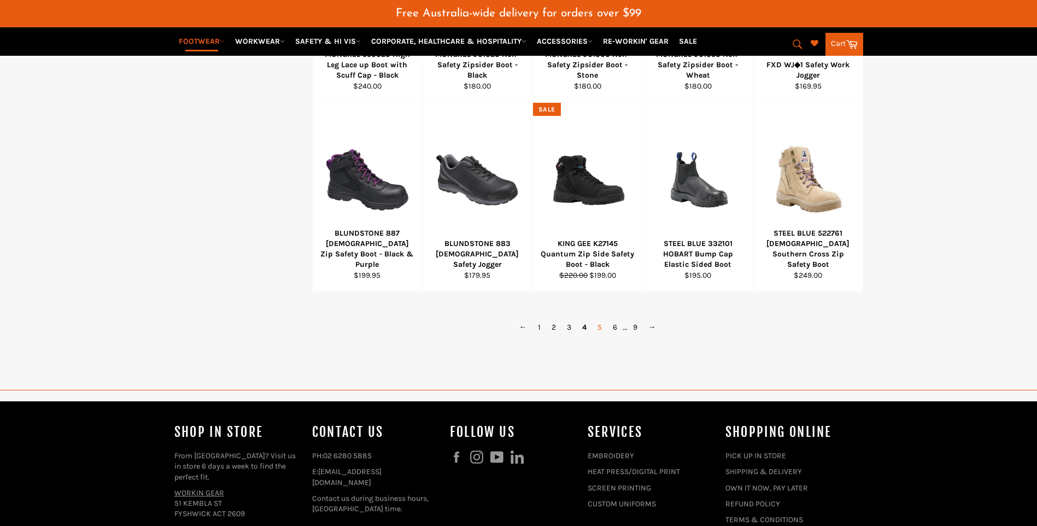
click at [601, 324] on link "5" at bounding box center [599, 327] width 15 height 16
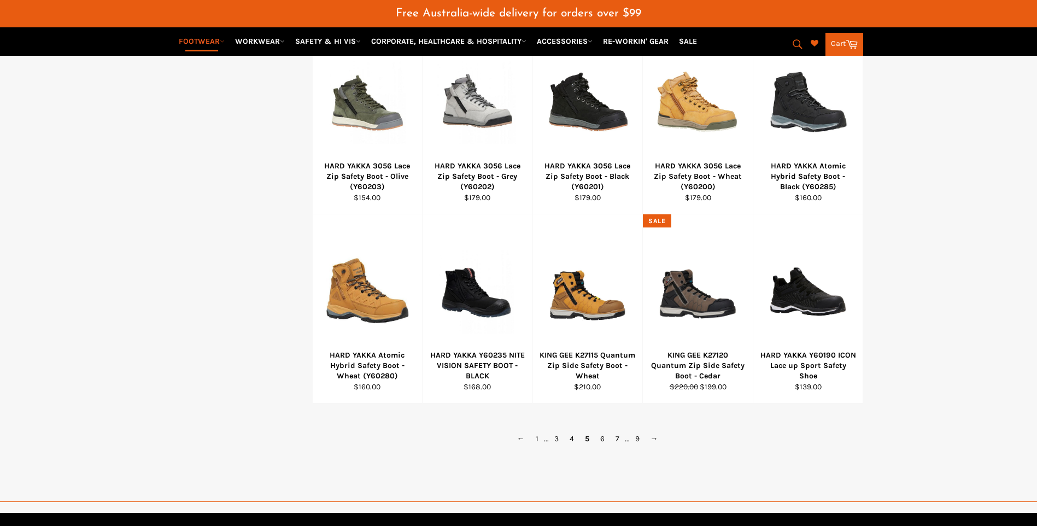
scroll to position [670, 0]
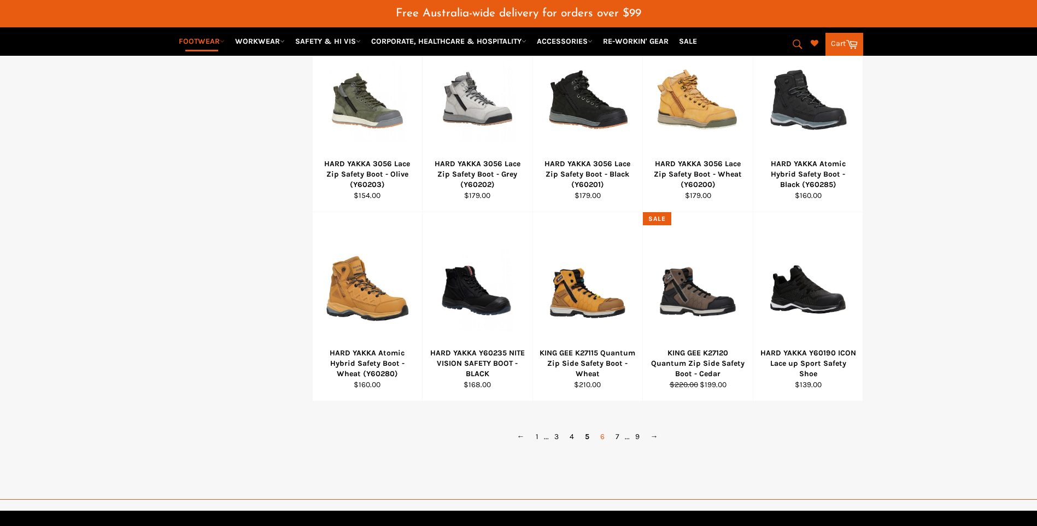
click at [606, 435] on link "6" at bounding box center [602, 437] width 15 height 16
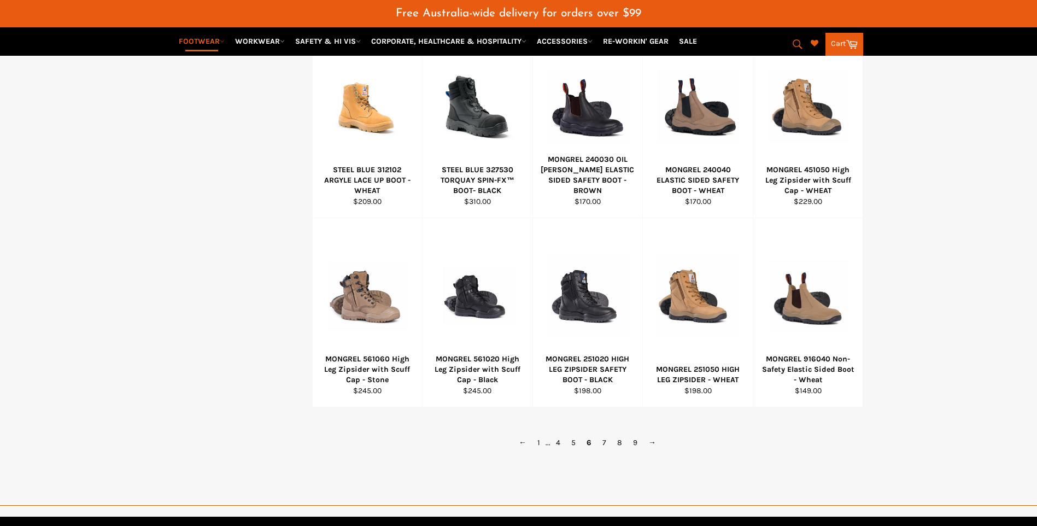
scroll to position [670, 0]
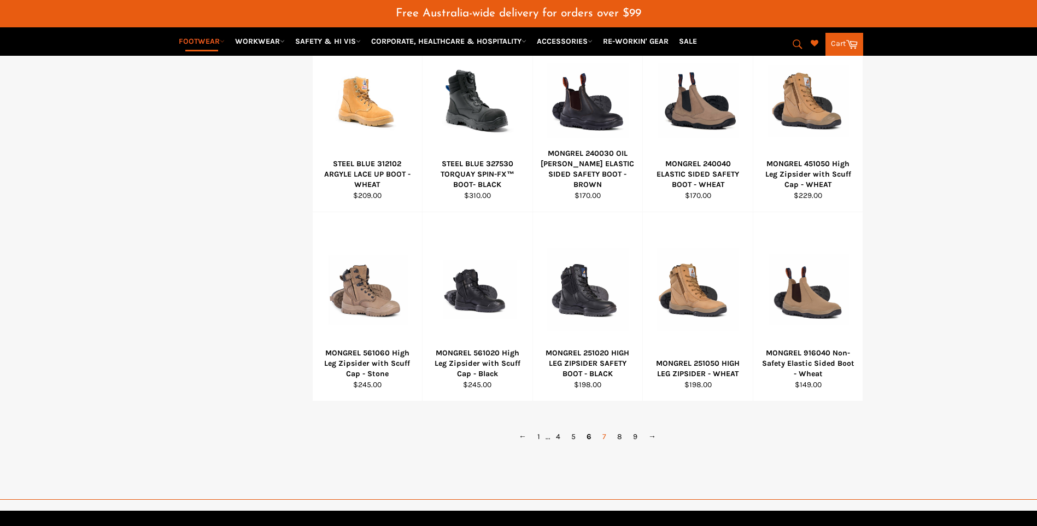
click at [603, 436] on link "7" at bounding box center [604, 437] width 15 height 16
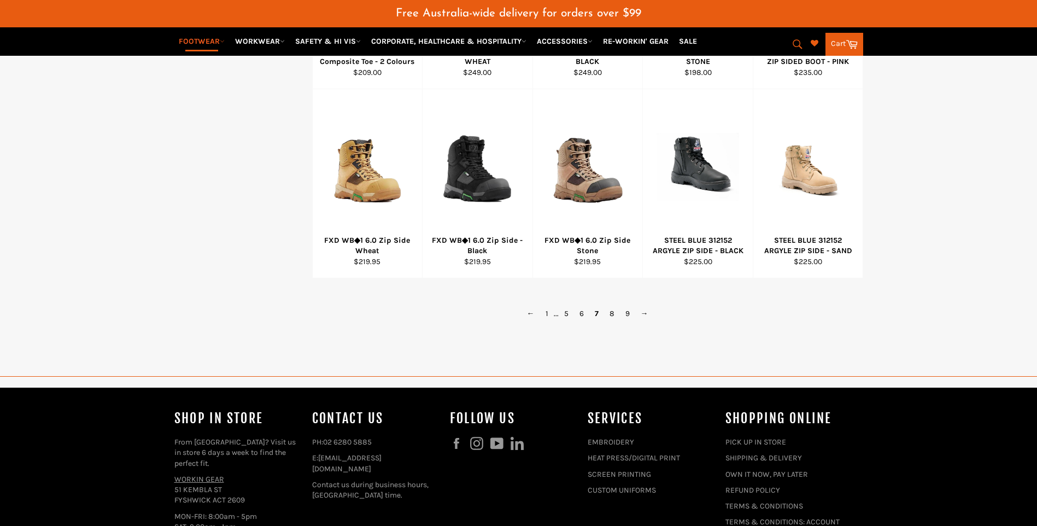
scroll to position [834, 0]
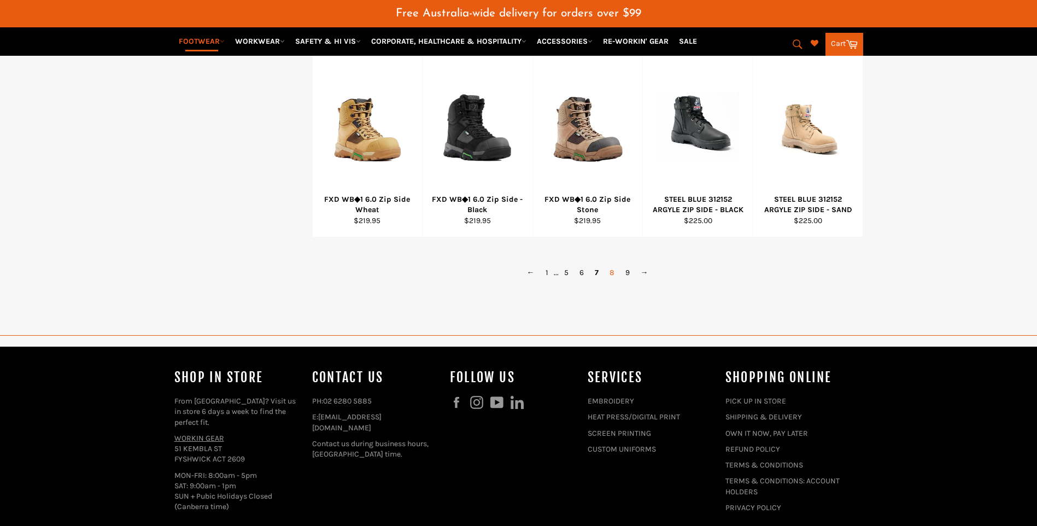
click at [611, 268] on link "8" at bounding box center [612, 273] width 16 height 16
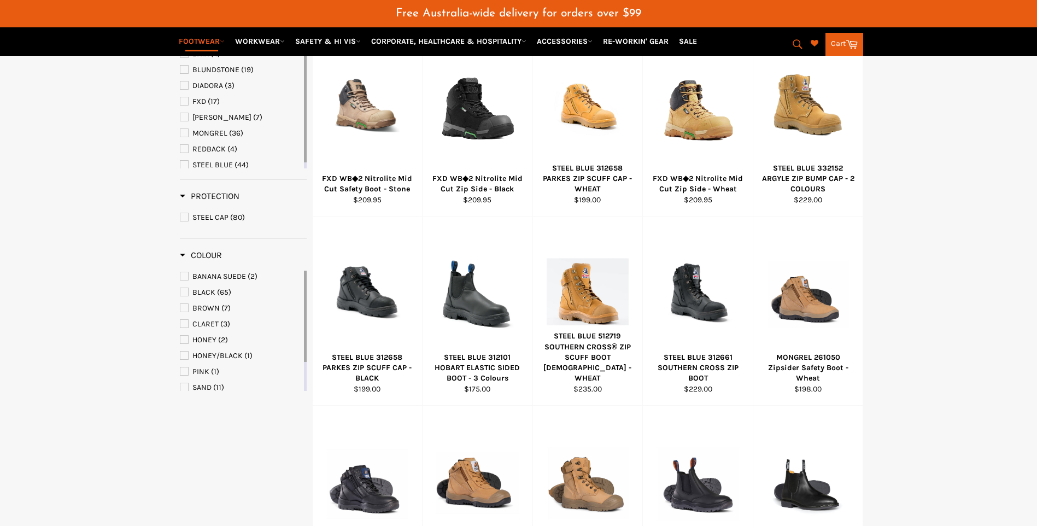
scroll to position [615, 0]
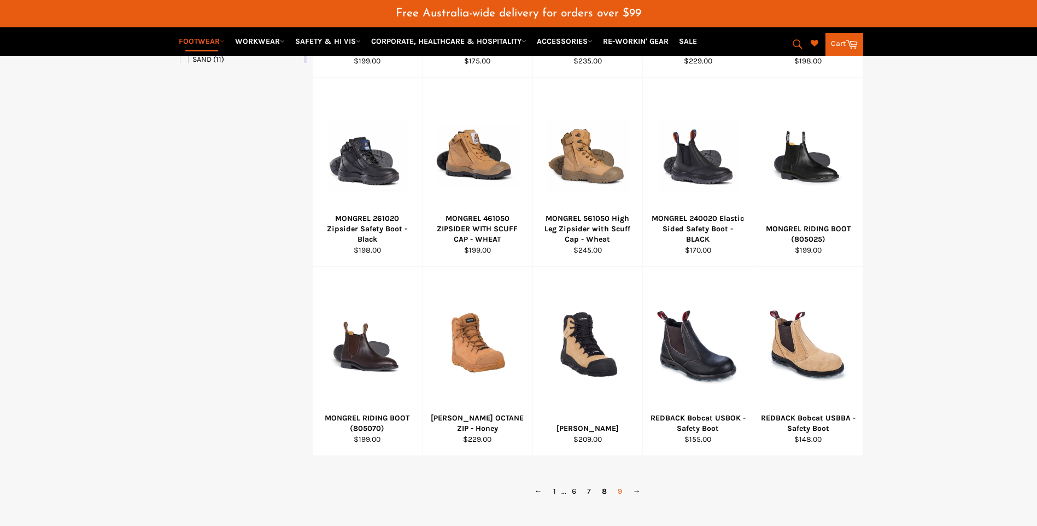
click at [617, 496] on link "9" at bounding box center [619, 491] width 15 height 16
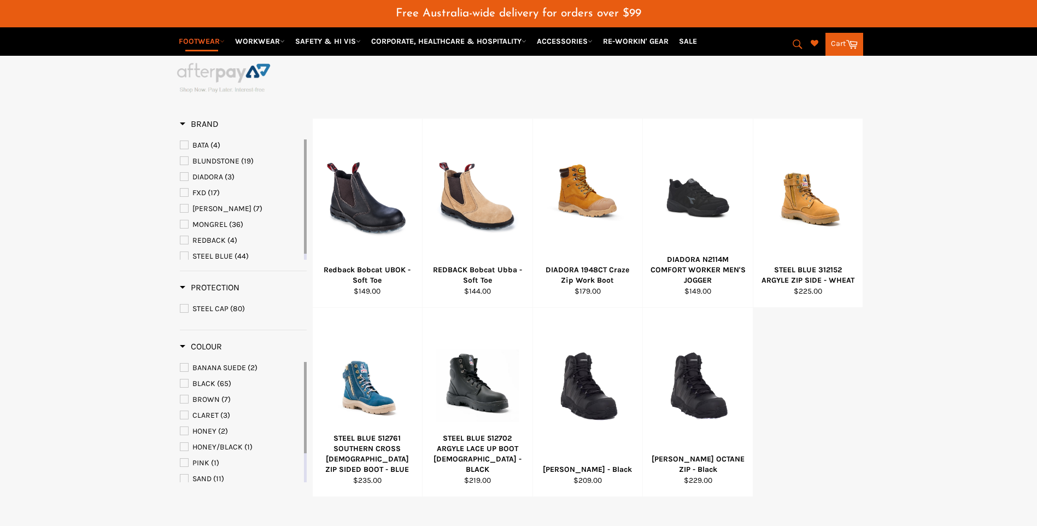
scroll to position [288, 0]
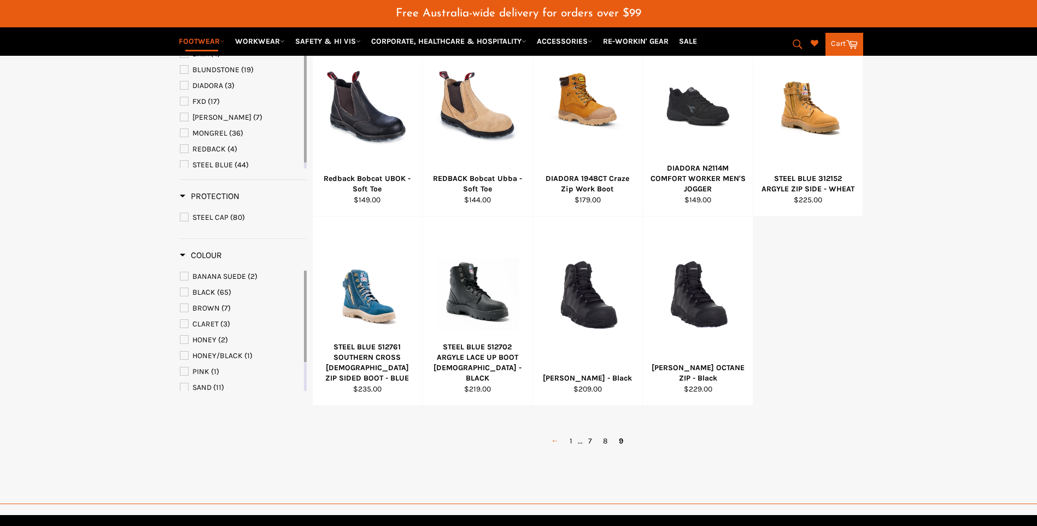
click at [556, 438] on link "←" at bounding box center [555, 441] width 19 height 16
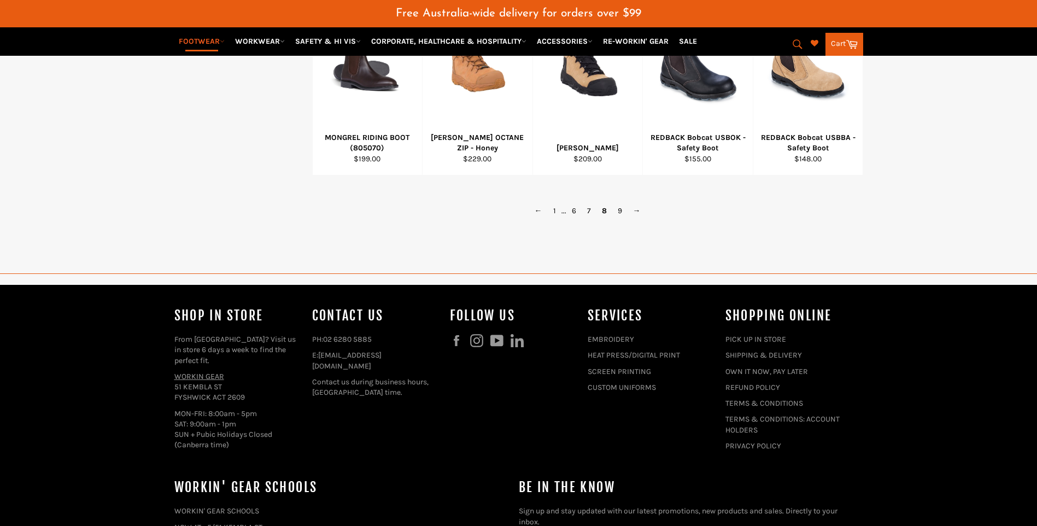
scroll to position [834, 0]
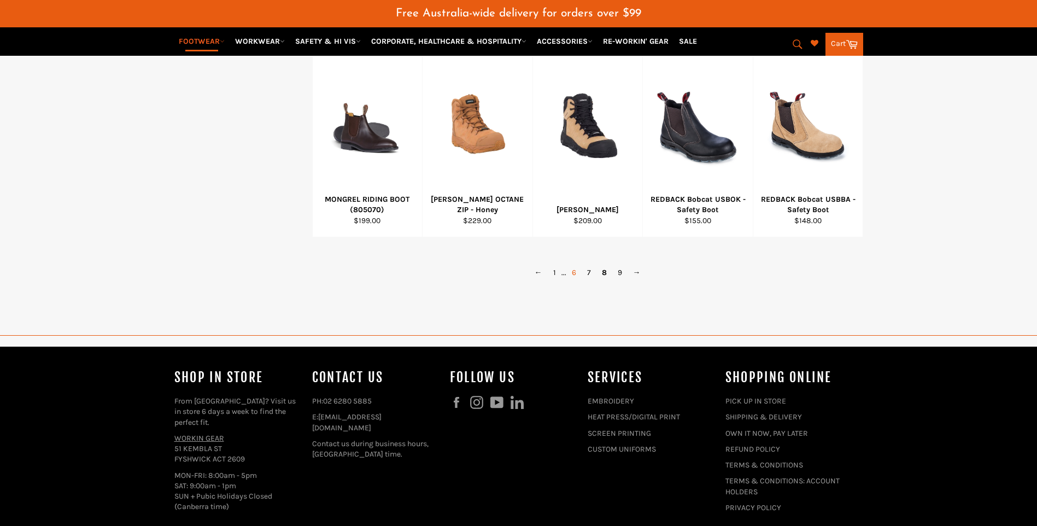
click at [576, 272] on link "6" at bounding box center [573, 273] width 15 height 16
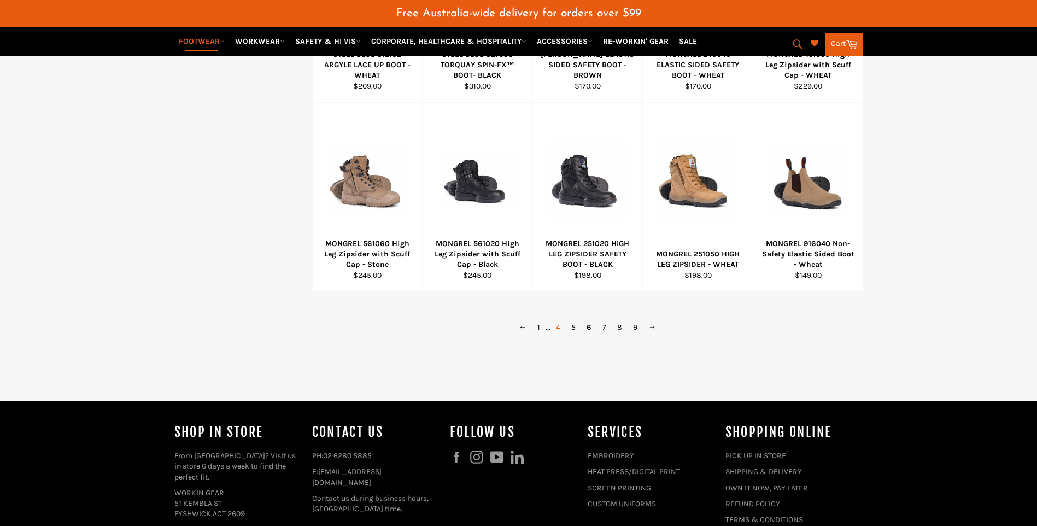
click at [558, 326] on link "4" at bounding box center [557, 327] width 15 height 16
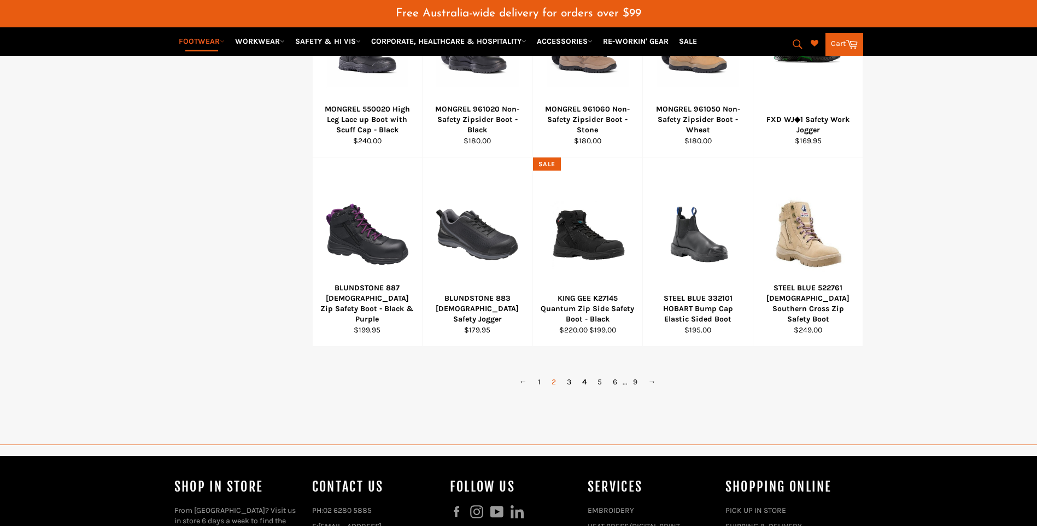
click at [554, 382] on link "2" at bounding box center [553, 382] width 15 height 16
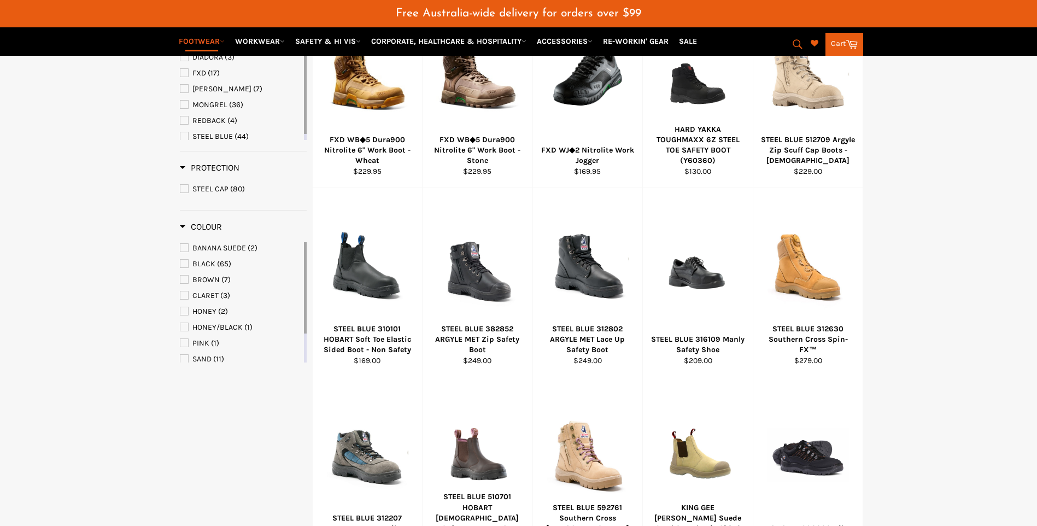
scroll to position [342, 0]
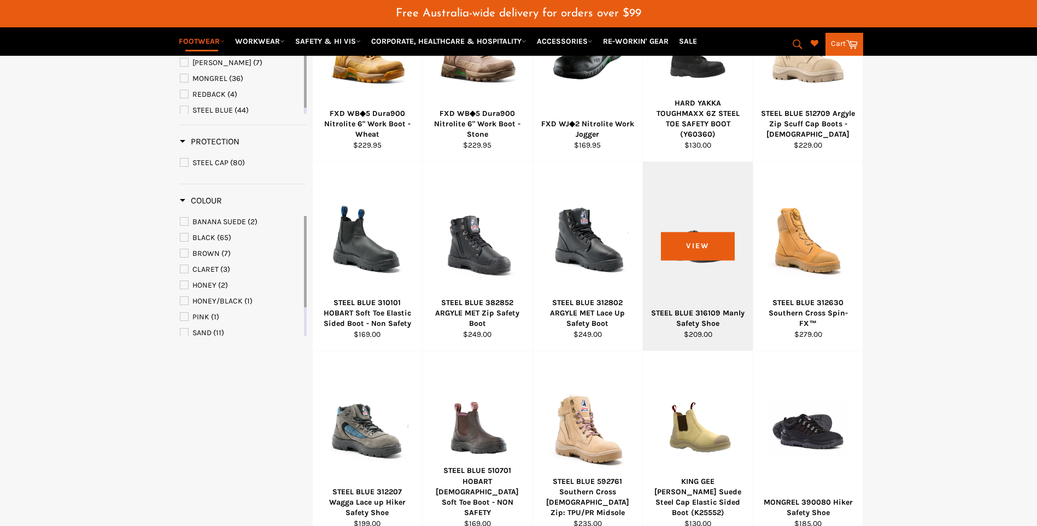
click at [697, 324] on div "STEEL BLUE 316109 Manly Safety Shoe" at bounding box center [698, 318] width 96 height 21
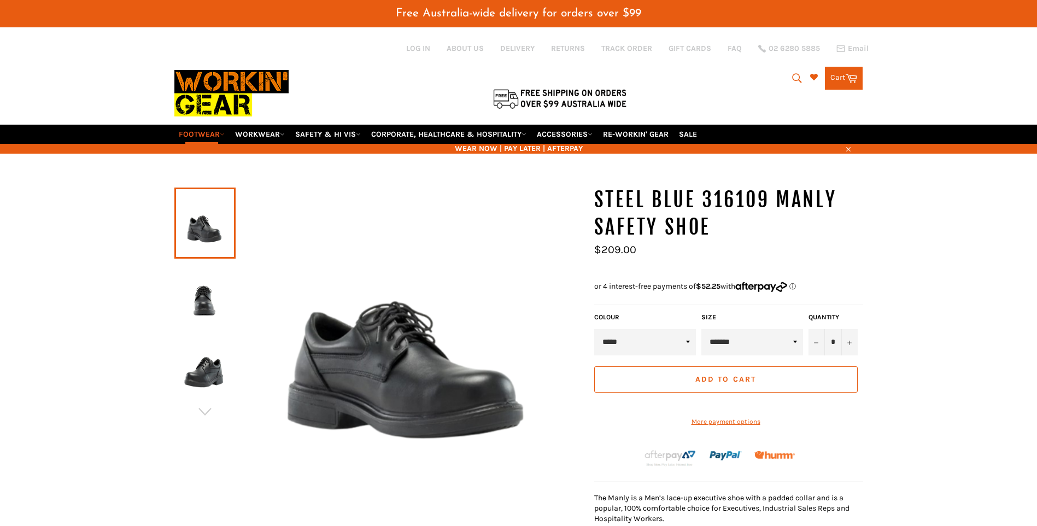
click at [206, 304] on img at bounding box center [205, 296] width 50 height 60
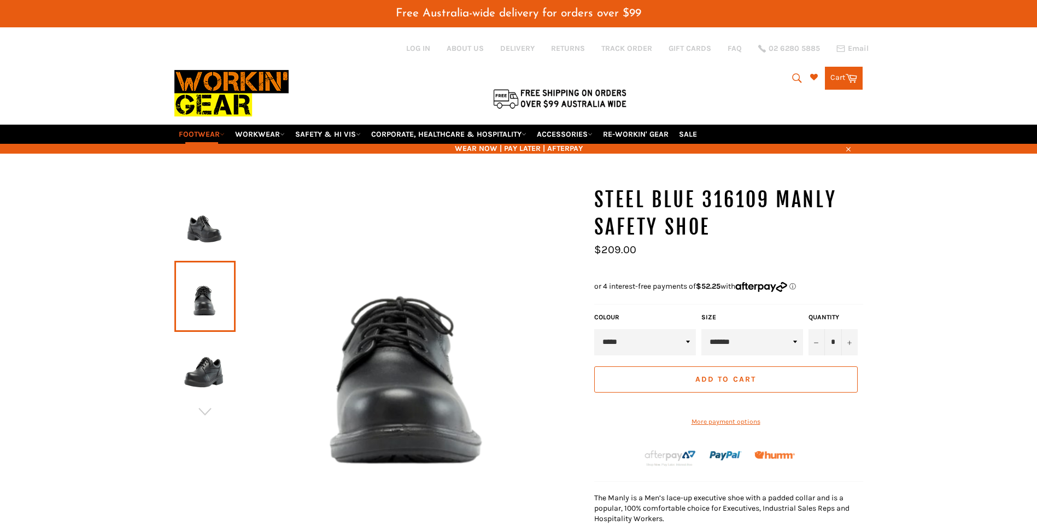
click at [201, 373] on img at bounding box center [205, 369] width 50 height 60
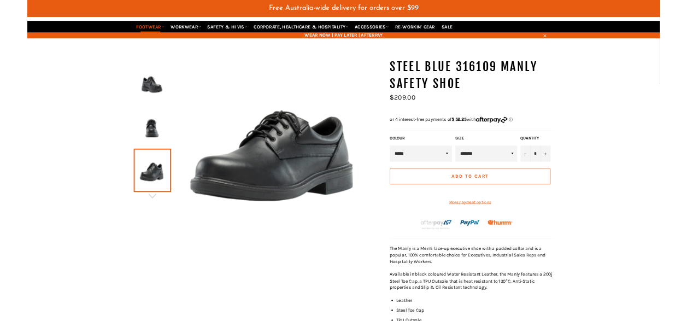
scroll to position [109, 0]
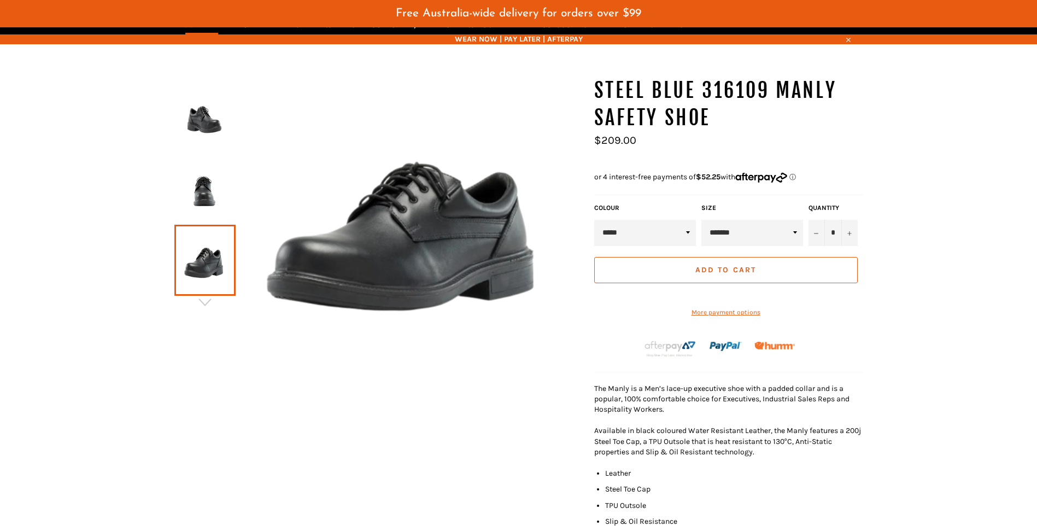
click at [741, 229] on select "**********" at bounding box center [752, 233] width 102 height 26
select select "********"
click at [701, 220] on select "**********" at bounding box center [752, 233] width 102 height 26
click at [982, 361] on div "STEEL BLUE 316109 Manly Safety Shoe" at bounding box center [518, 376] width 1037 height 598
click at [362, 434] on div "STEEL BLUE 316109 Manly Safety Shoe Size" at bounding box center [513, 354] width 700 height 554
